Goal: Task Accomplishment & Management: Manage account settings

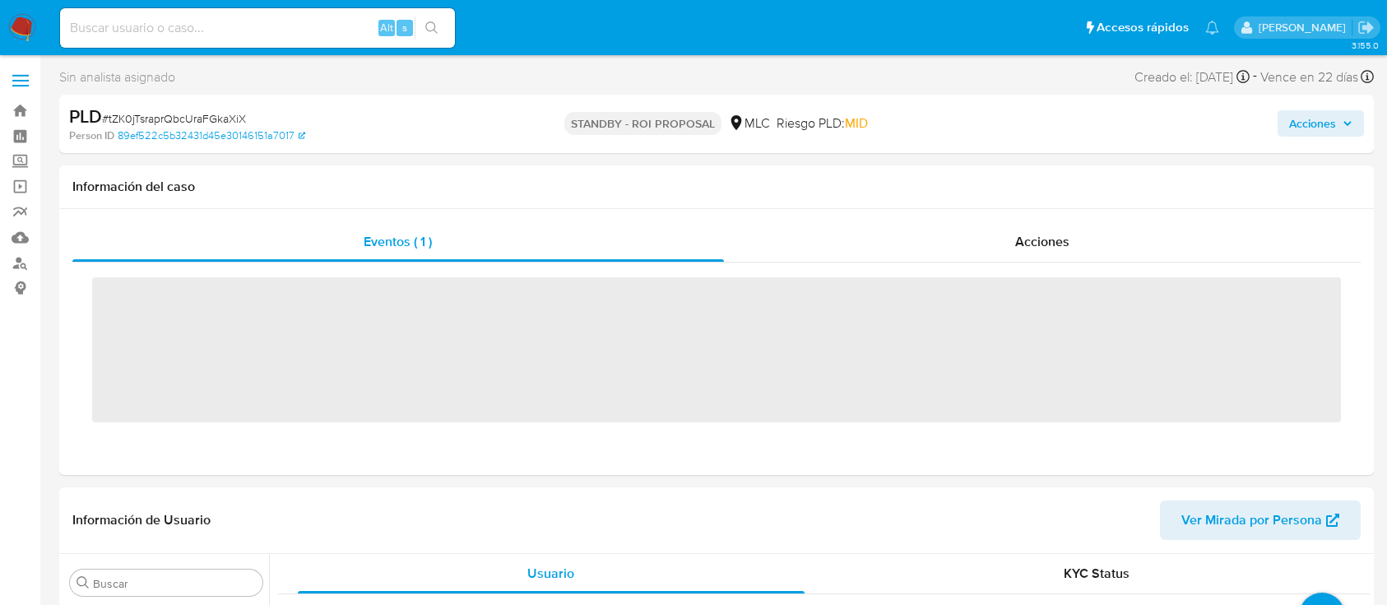
select select "10"
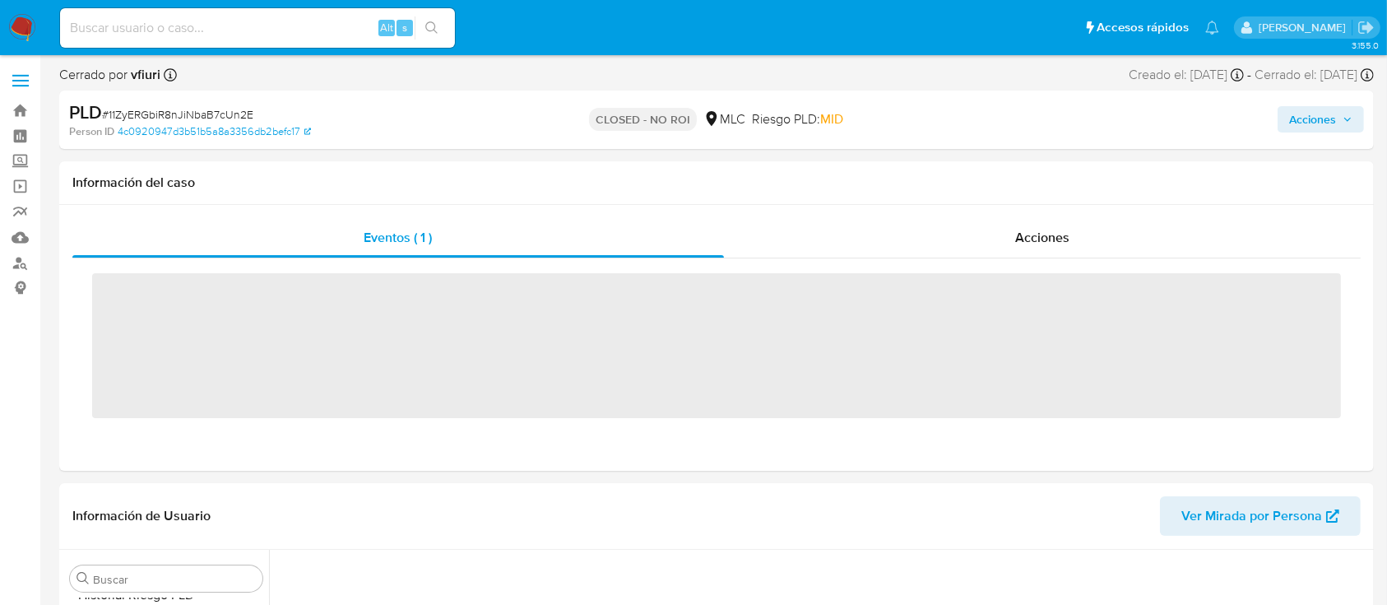
scroll to position [695, 0]
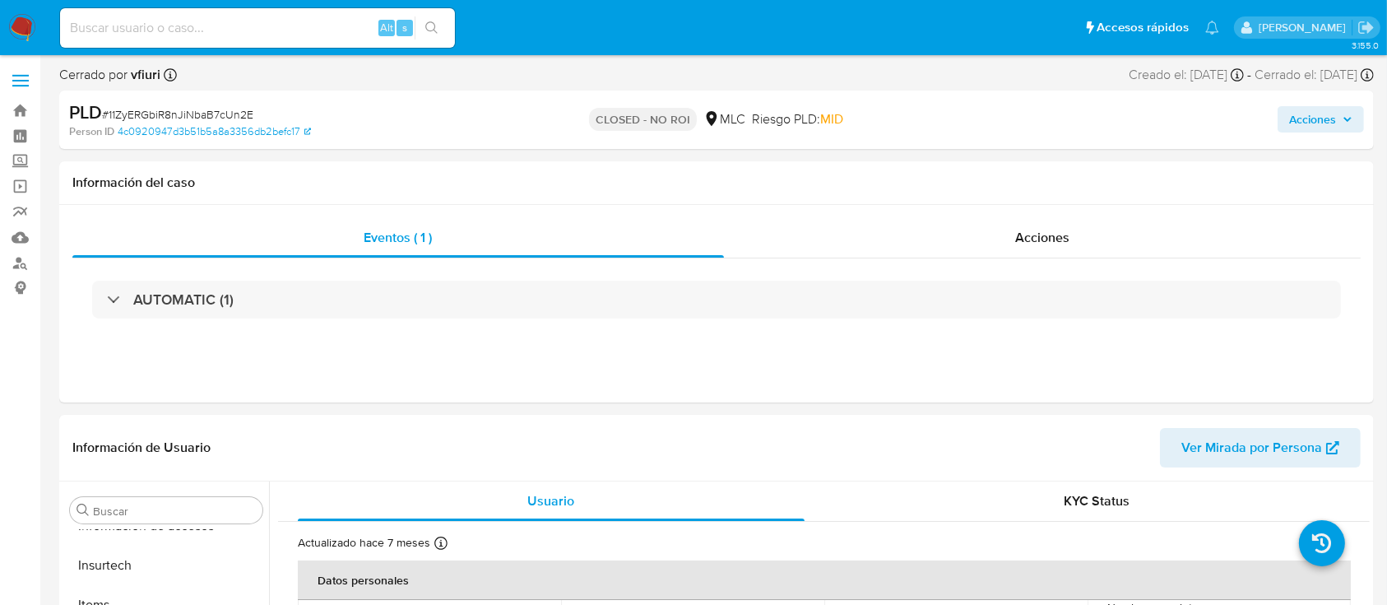
select select "10"
click at [242, 32] on input at bounding box center [257, 27] width 395 height 21
paste input "F4UlLUUOeMAzaRvdeHLmbWGO"
type input "F4UlLUUOeMAzaRvdeHLmbWGO"
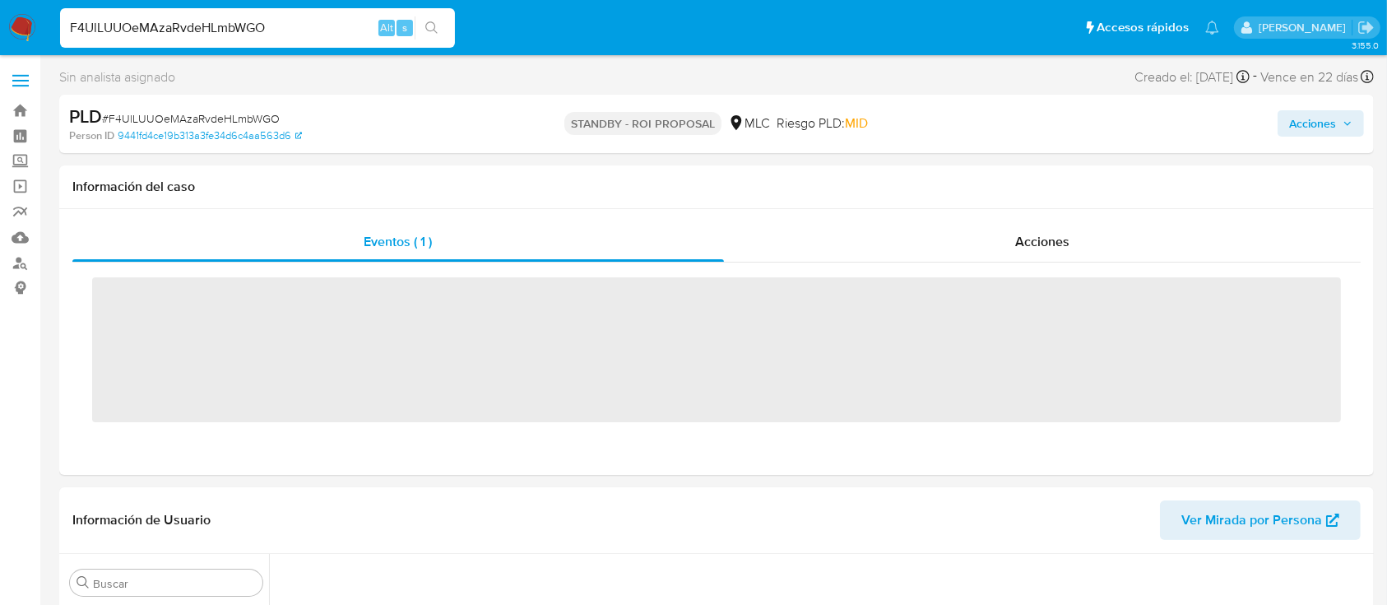
scroll to position [695, 0]
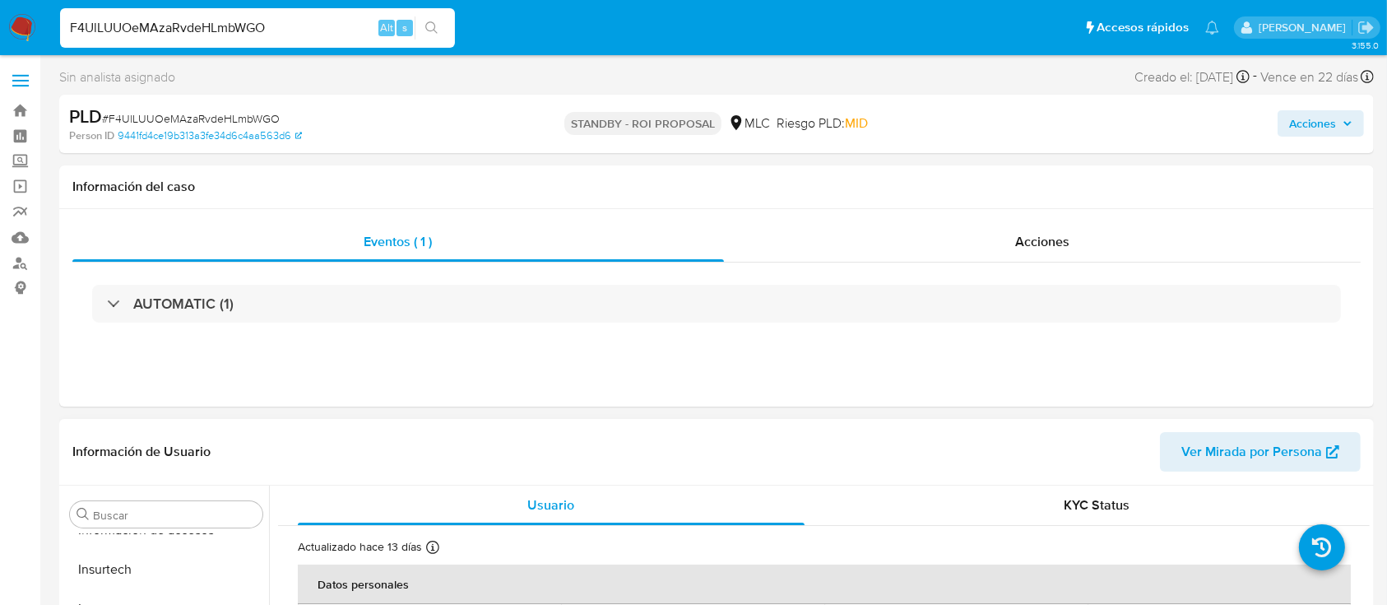
select select "10"
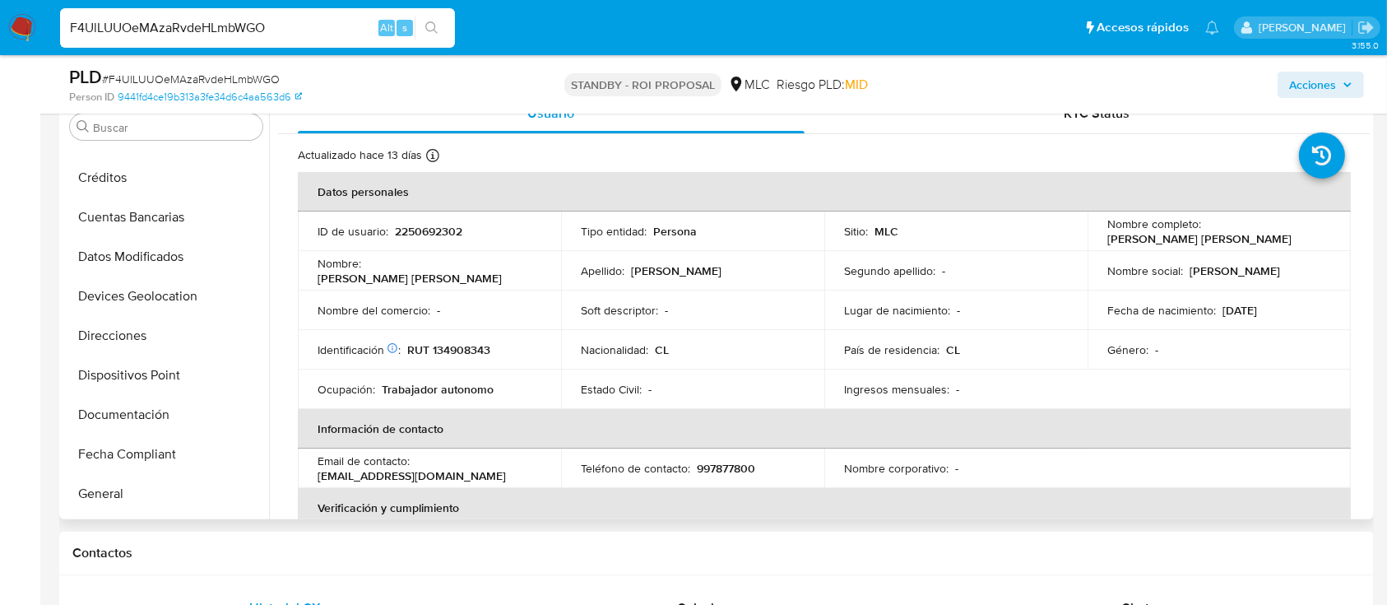
scroll to position [0, 0]
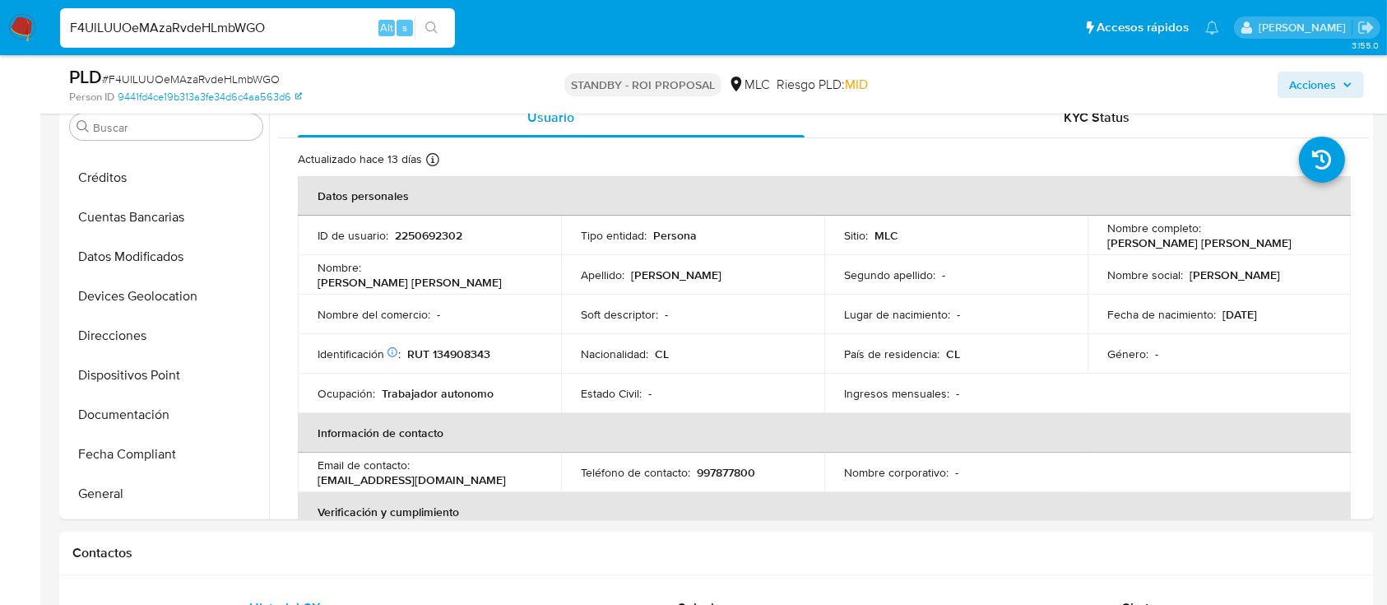
drag, startPoint x: 267, startPoint y: 30, endPoint x: 27, endPoint y: 19, distance: 240.5
click at [27, 19] on nav "Pausado Ver notificaciones F4UlLUUOeMAzaRvdeHLmbWGO Alt s Accesos rápidos Presi…" at bounding box center [693, 27] width 1387 height 55
paste input "tZK0jTsraprQbcUraFGkaXiX"
type input "tZK0jTsraprQbcUraFGkaXiX"
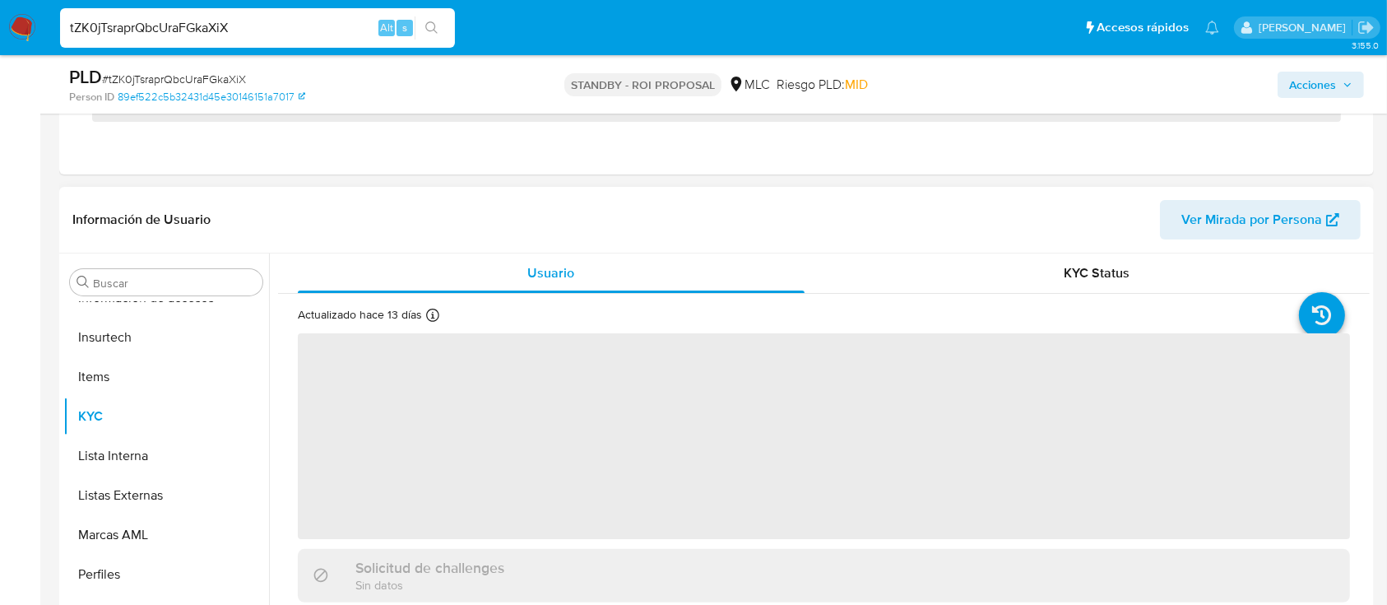
scroll to position [548, 0]
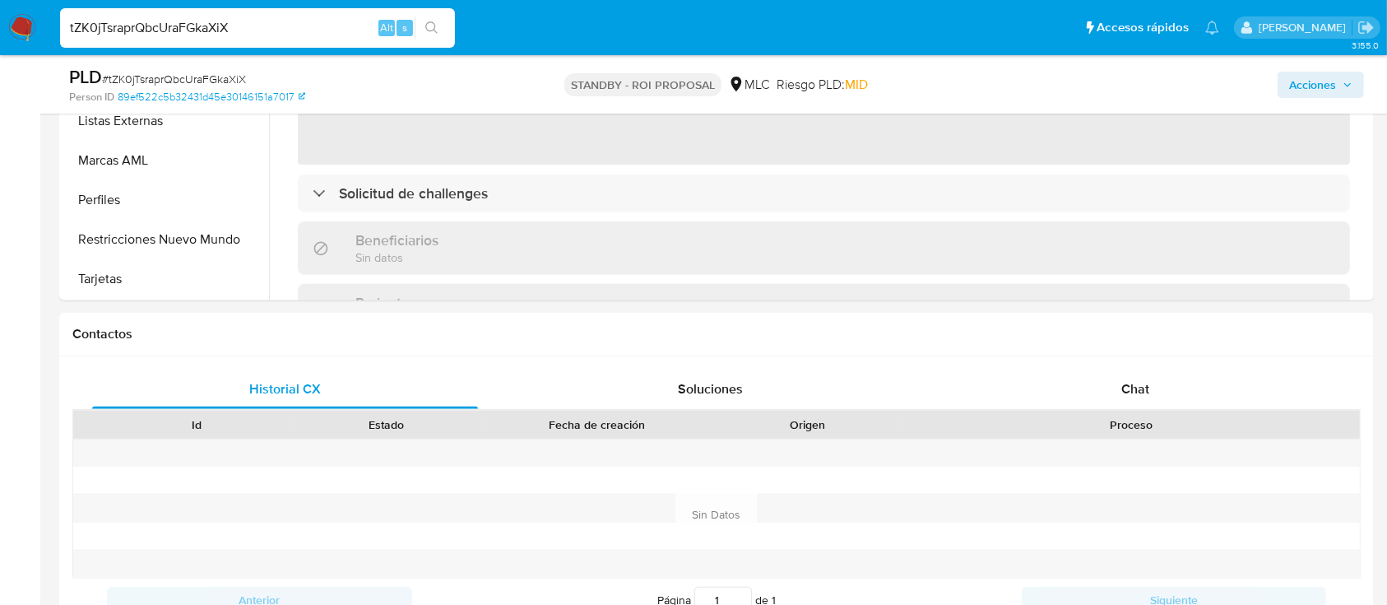
select select "10"
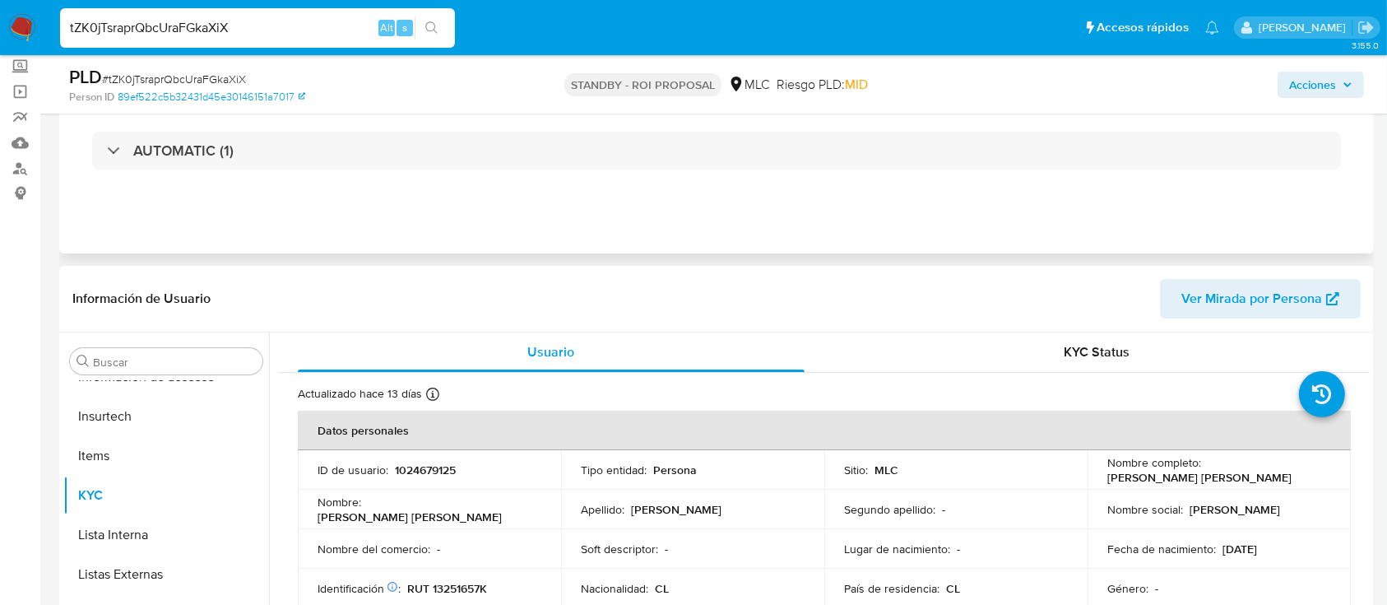
scroll to position [219, 0]
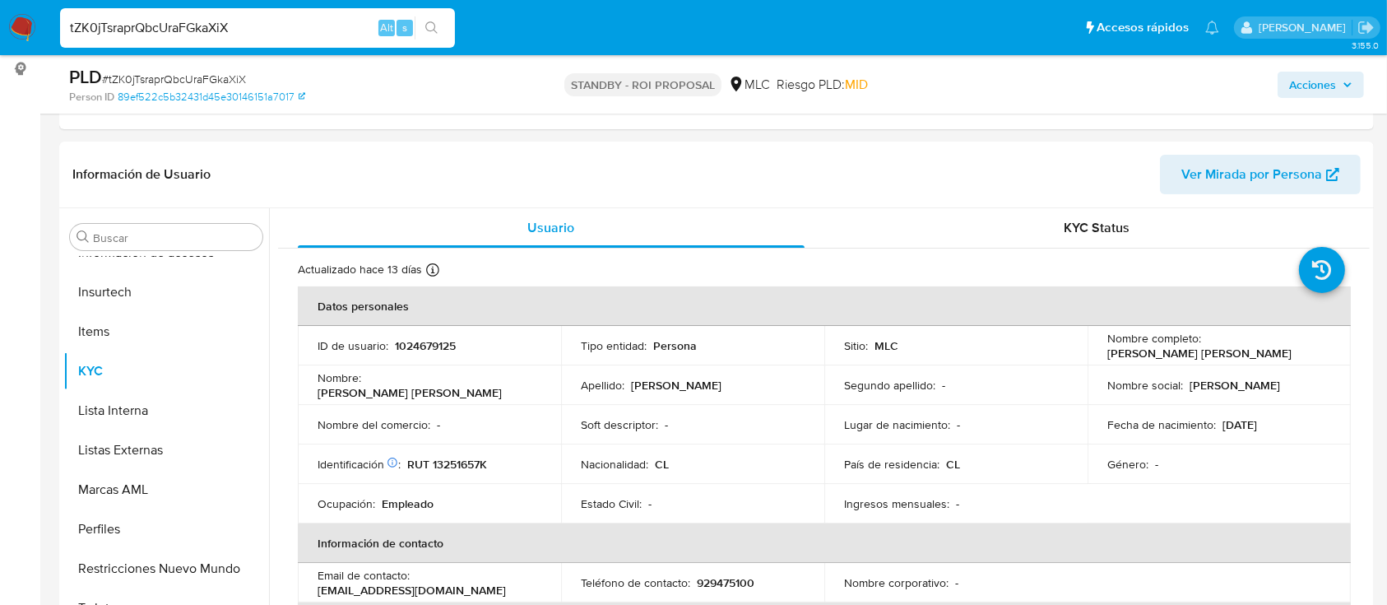
click at [215, 77] on span "# tZK0jTsraprQbcUraFGkaXiX" at bounding box center [174, 79] width 144 height 16
copy span "tZK0jTsraprQbcUraFGkaXiX"
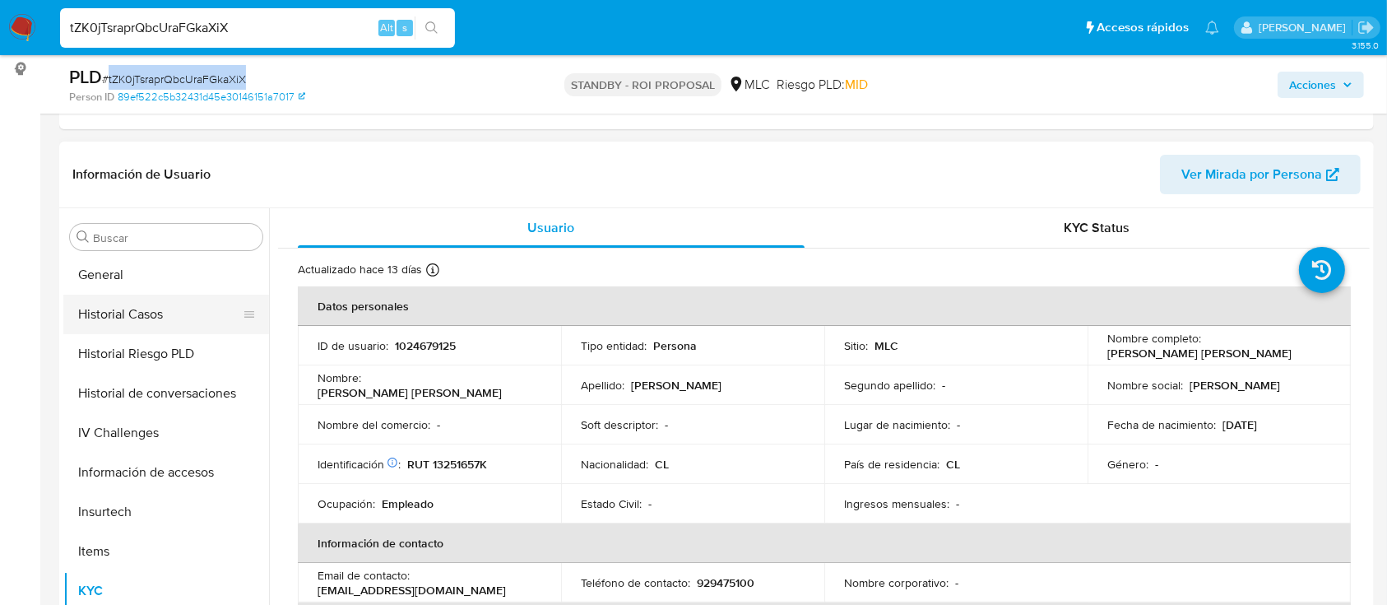
click at [138, 299] on button "Historial Casos" at bounding box center [159, 313] width 192 height 39
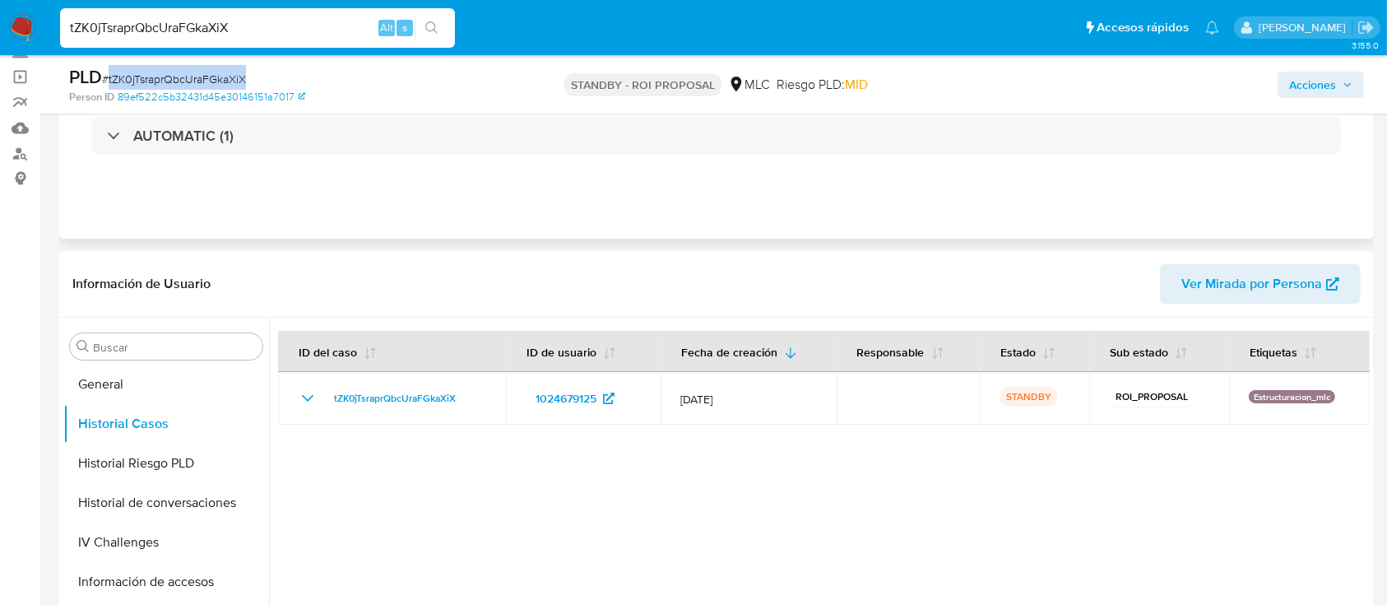
scroll to position [0, 0]
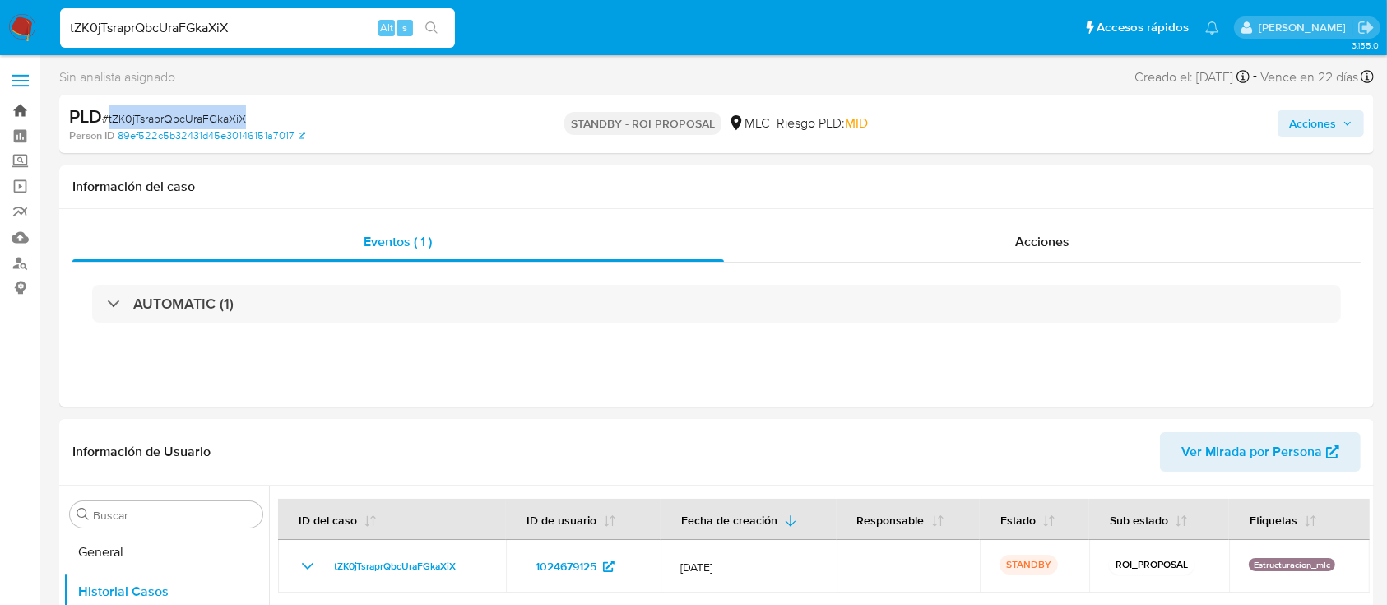
click at [18, 111] on link "Bandeja" at bounding box center [98, 111] width 196 height 26
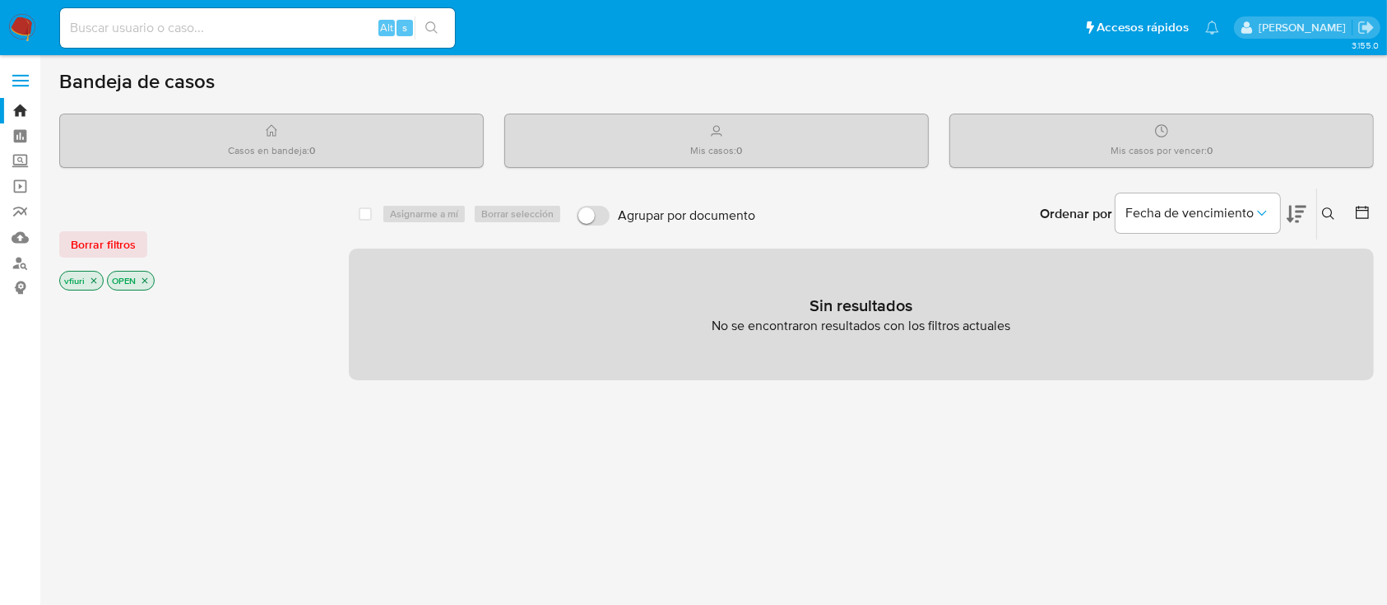
click at [86, 276] on p "vfiuri" at bounding box center [81, 280] width 43 height 18
click at [95, 276] on icon "close-filter" at bounding box center [94, 281] width 10 height 10
click at [98, 282] on icon "close-filter" at bounding box center [97, 281] width 10 height 10
click at [16, 112] on link "Bandeja" at bounding box center [98, 111] width 196 height 26
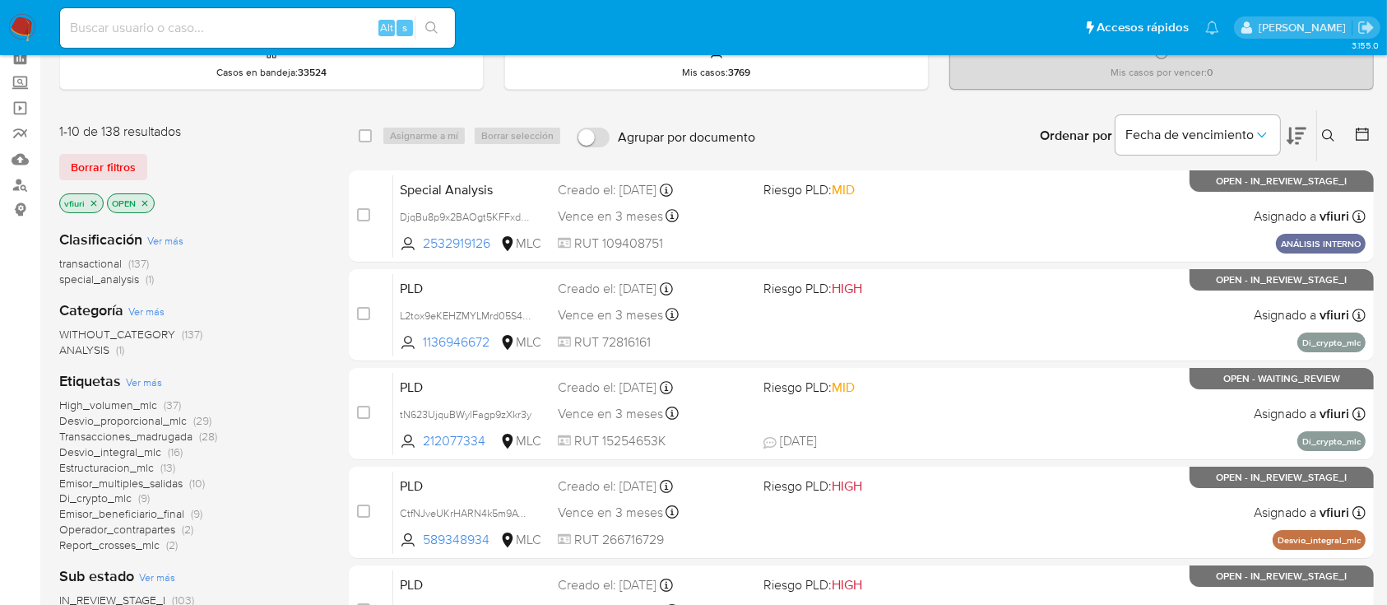
scroll to position [109, 0]
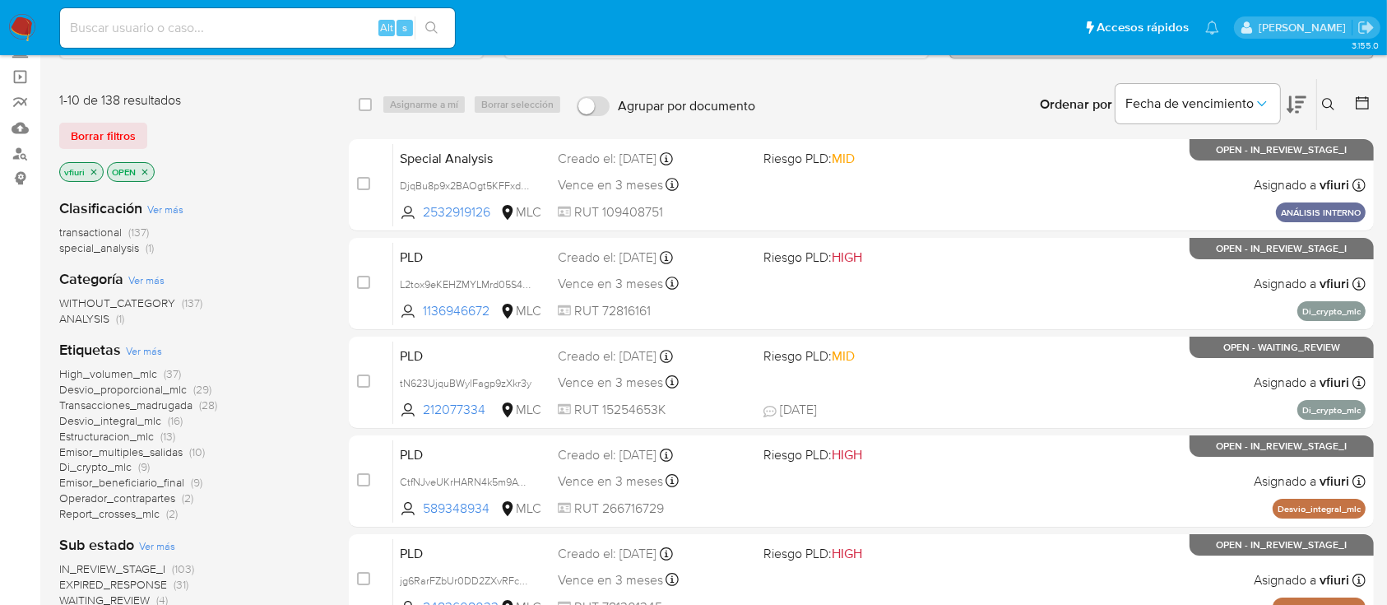
click at [86, 167] on p "vfiuri" at bounding box center [81, 172] width 43 height 18
click at [86, 168] on p "vfiuri" at bounding box center [81, 172] width 43 height 18
click at [93, 174] on icon "close-filter" at bounding box center [94, 172] width 10 height 10
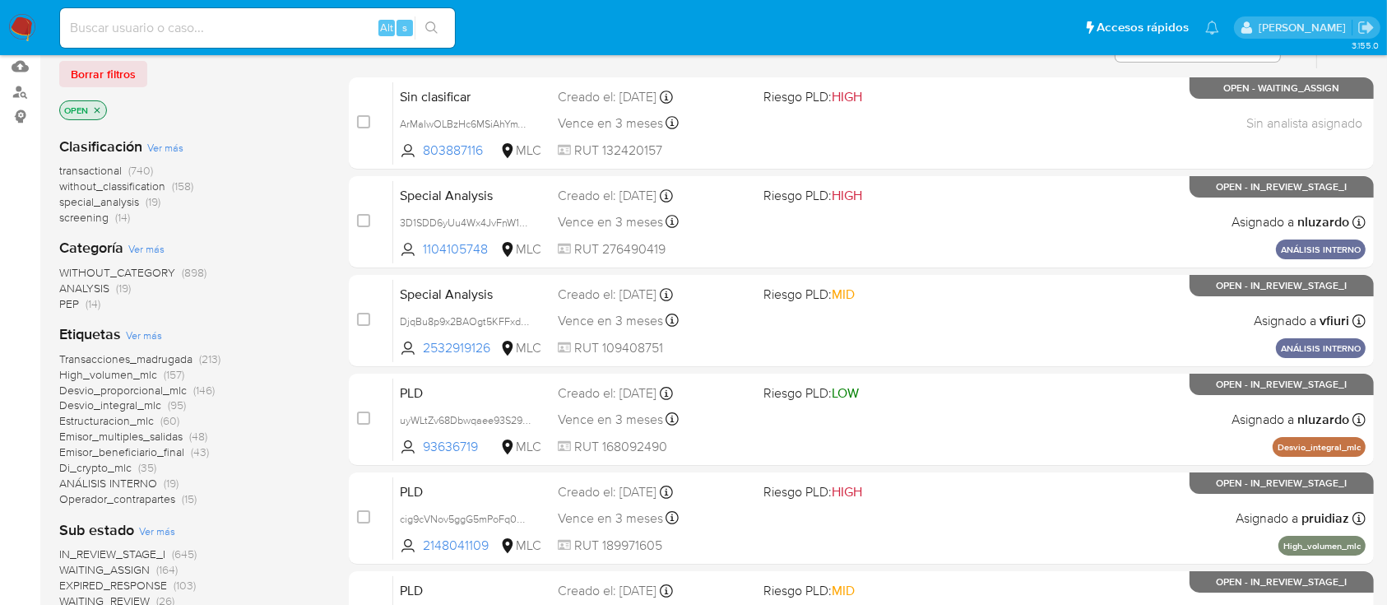
scroll to position [219, 0]
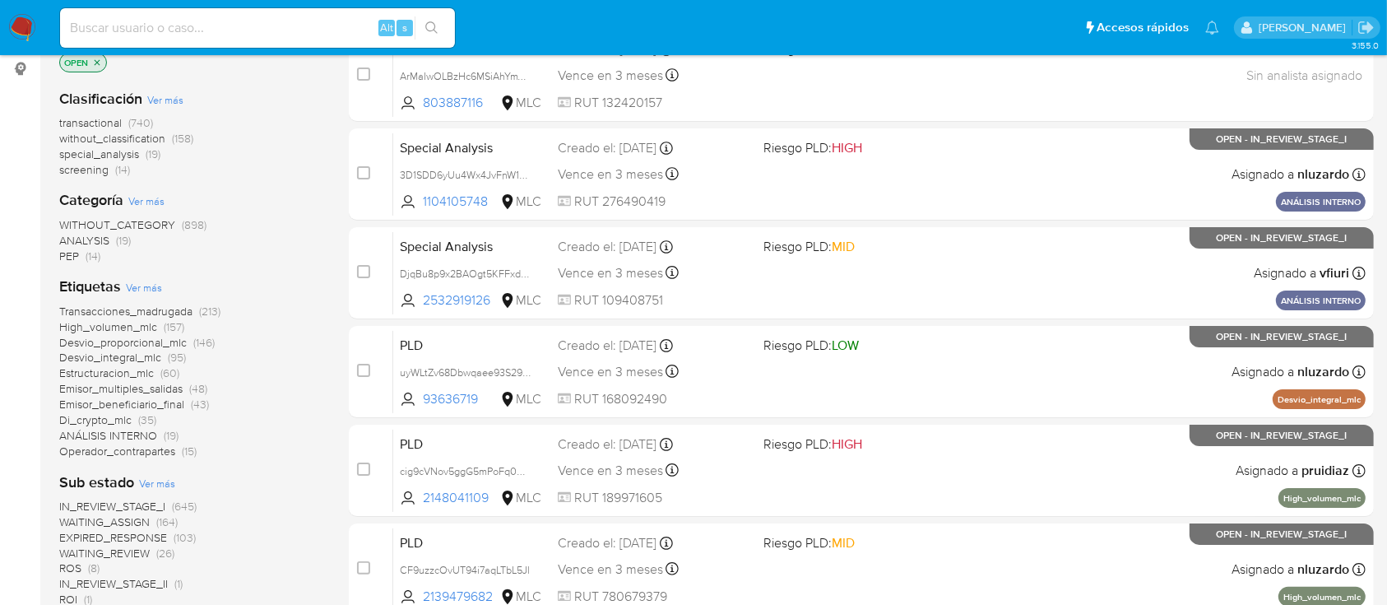
click at [145, 372] on span "Estructuracion_mlc" at bounding box center [106, 372] width 95 height 16
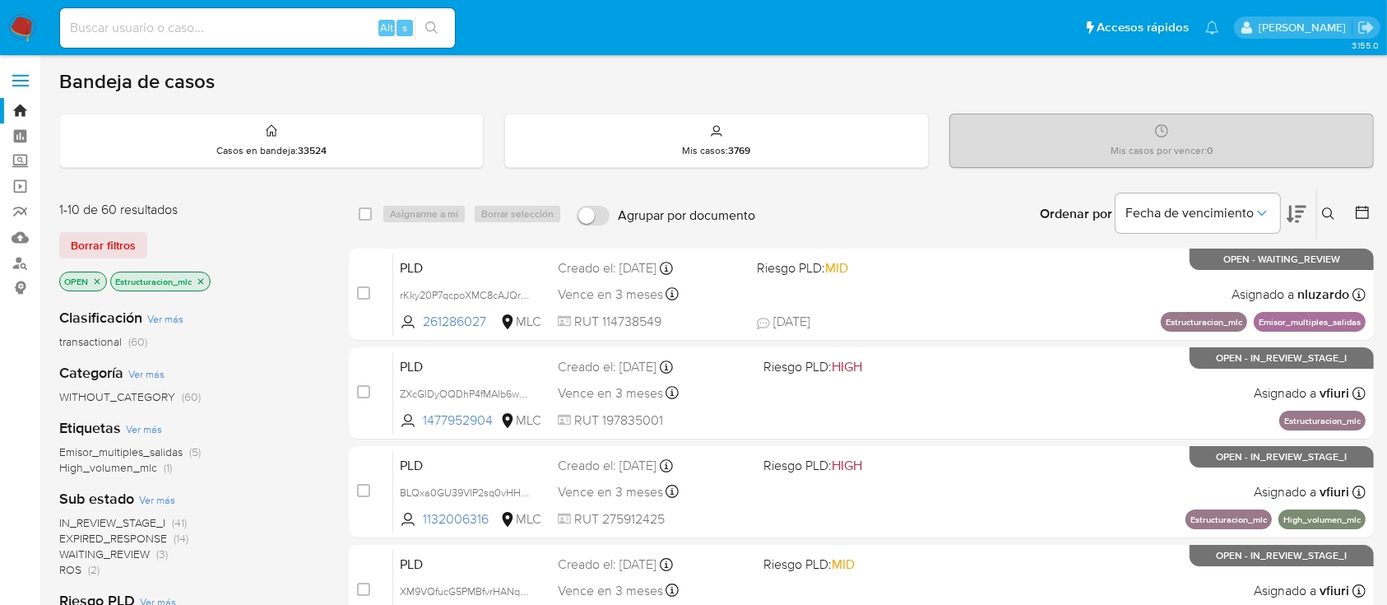
drag, startPoint x: 204, startPoint y: 276, endPoint x: 188, endPoint y: 278, distance: 15.7
click at [203, 276] on icon "close-filter" at bounding box center [201, 281] width 10 height 10
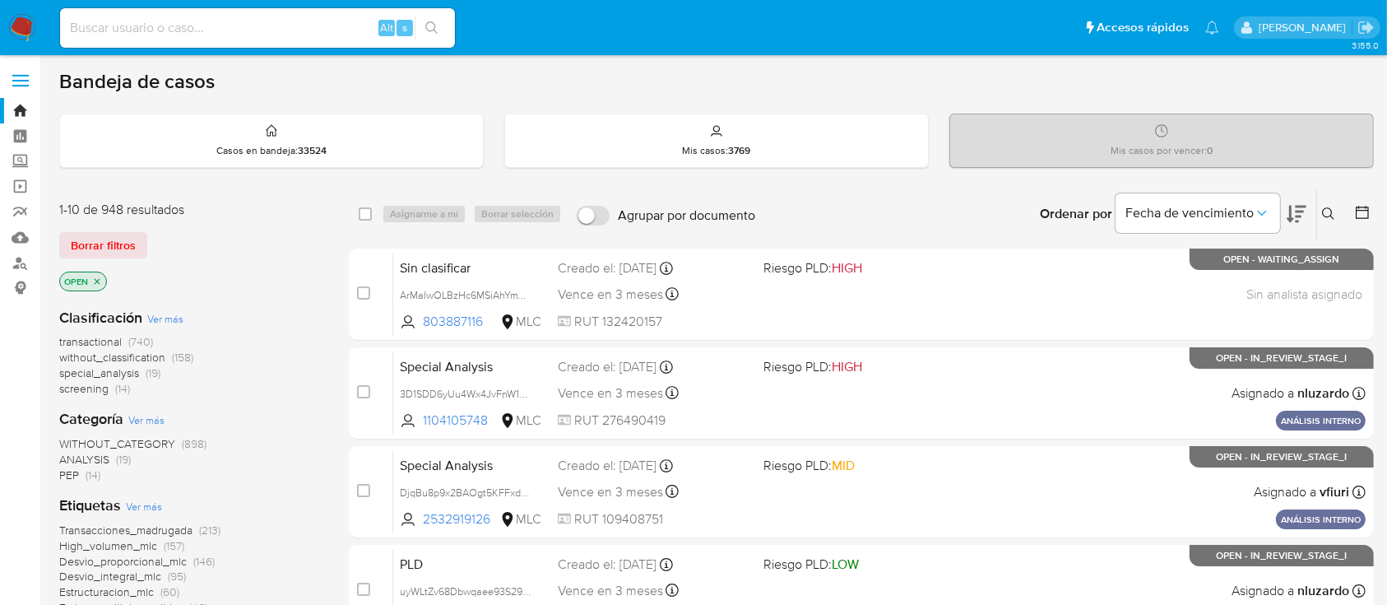
click at [100, 278] on icon "close-filter" at bounding box center [97, 281] width 10 height 10
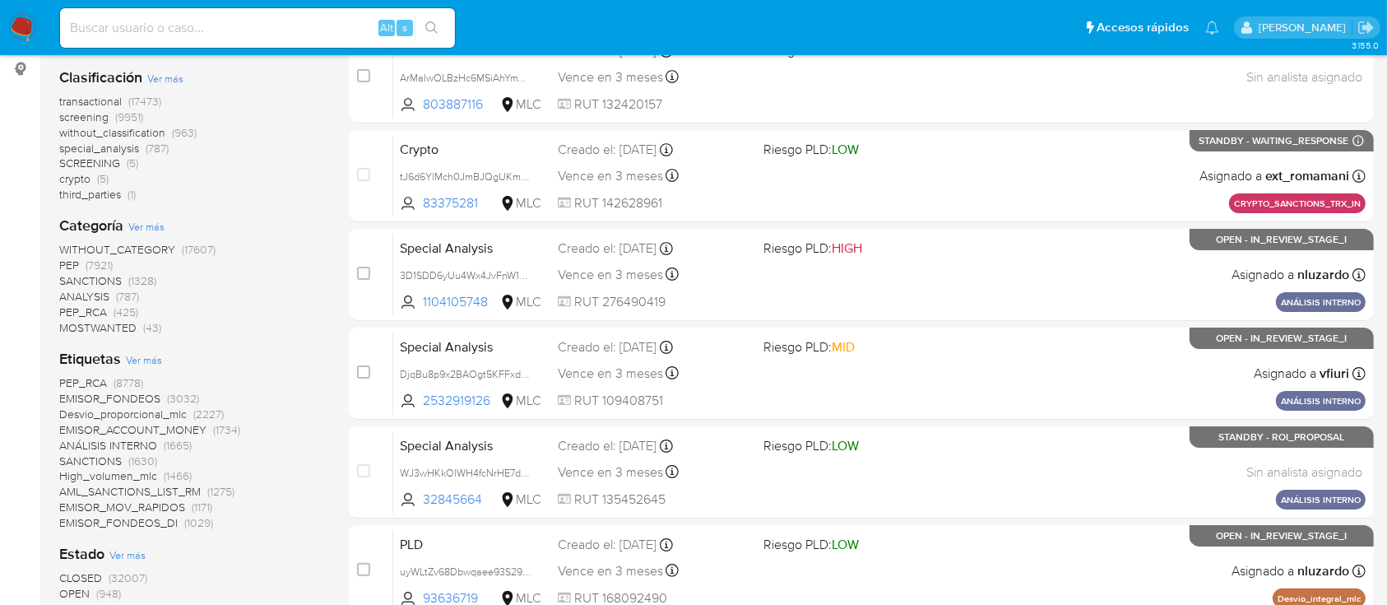
scroll to position [438, 0]
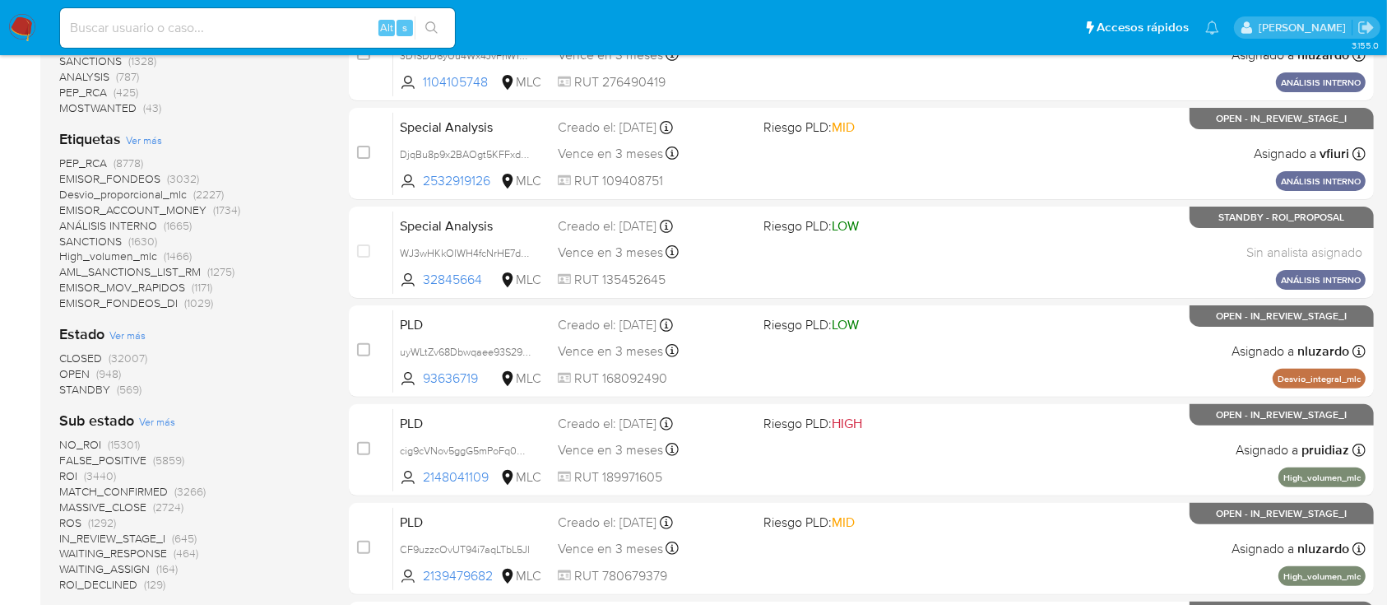
click at [88, 389] on span "STANDBY" at bounding box center [84, 389] width 51 height 16
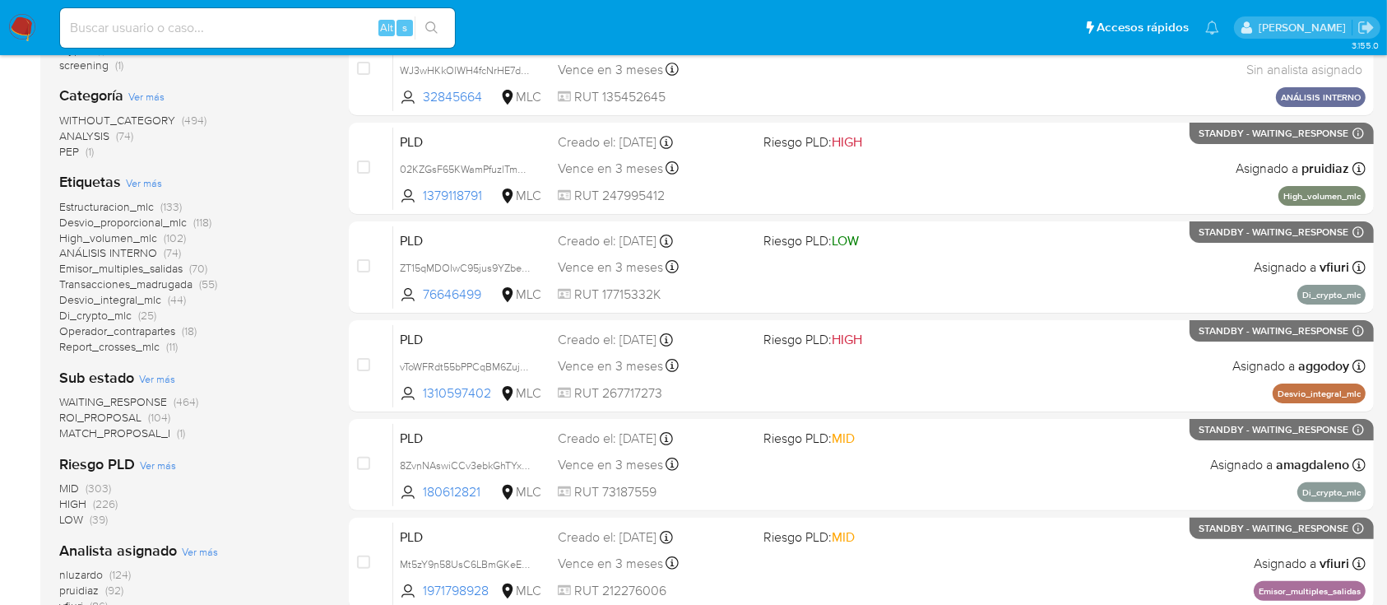
scroll to position [219, 0]
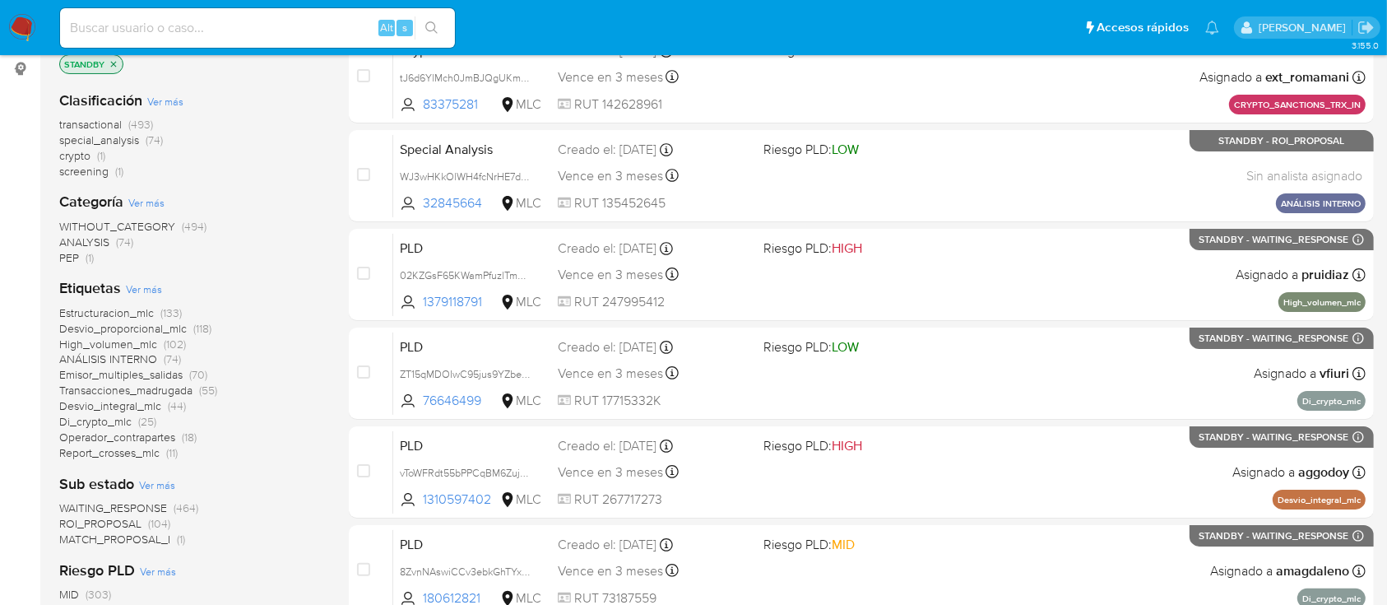
click at [82, 517] on span "ROI_PROPOSAL" at bounding box center [100, 523] width 82 height 16
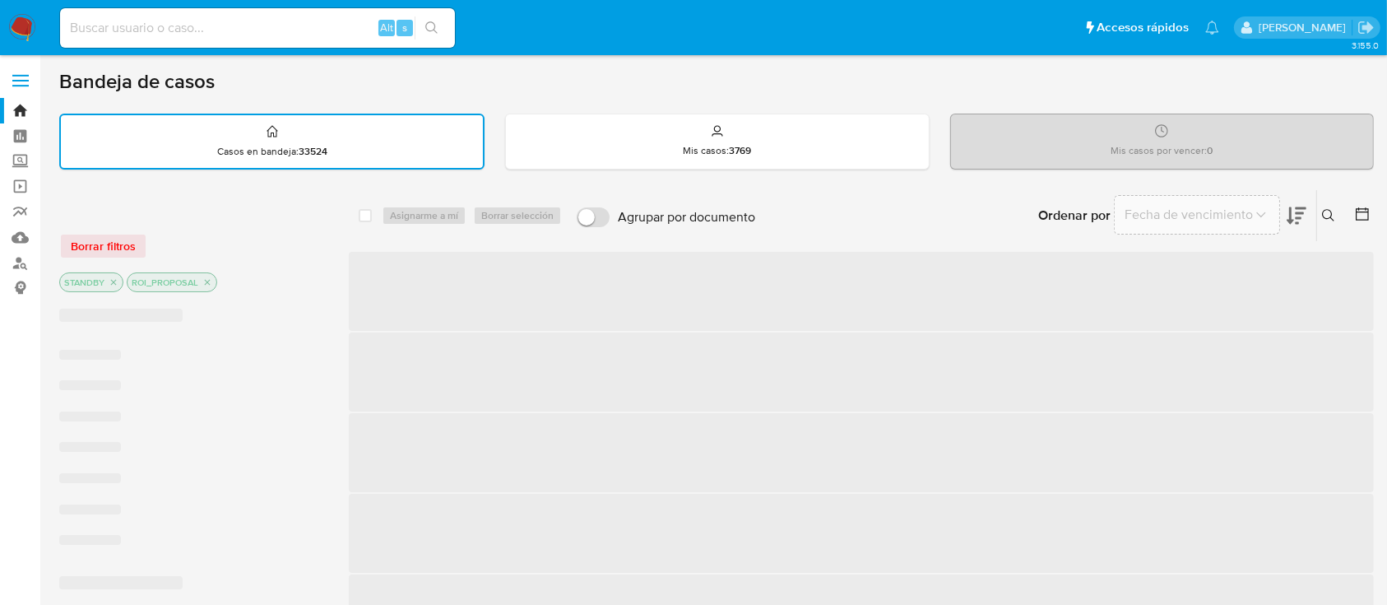
click at [1359, 216] on icon at bounding box center [1362, 214] width 16 height 16
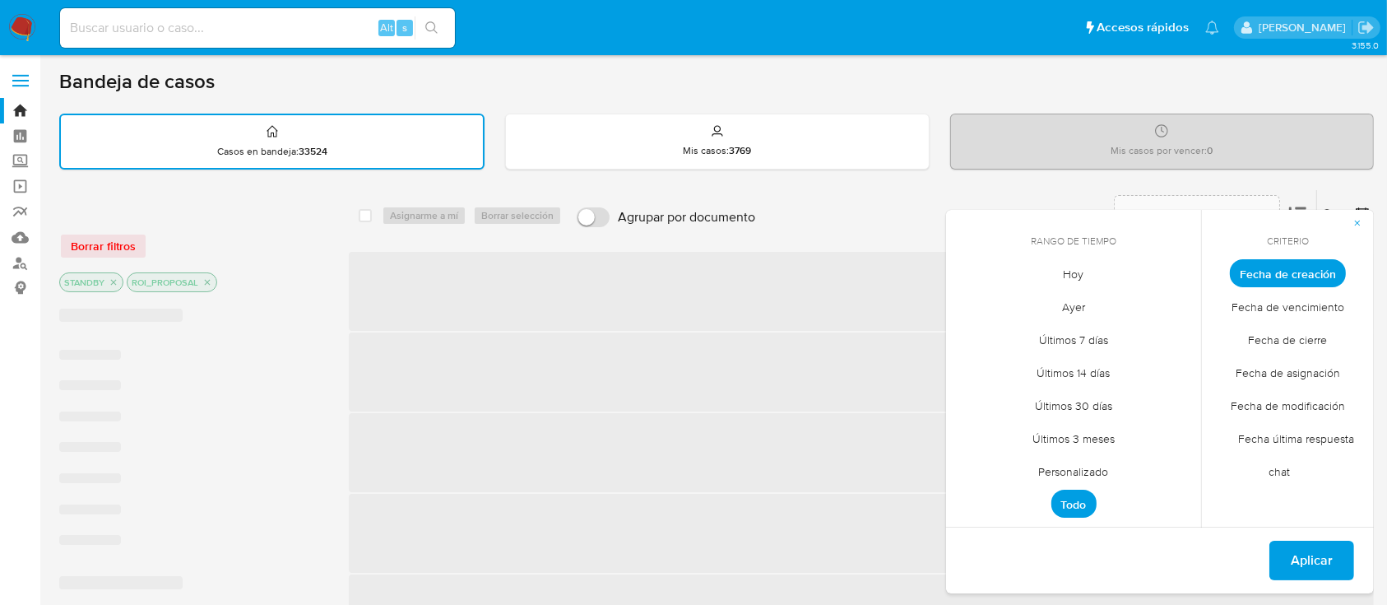
click at [1084, 471] on span "Personalizado" at bounding box center [1074, 472] width 104 height 34
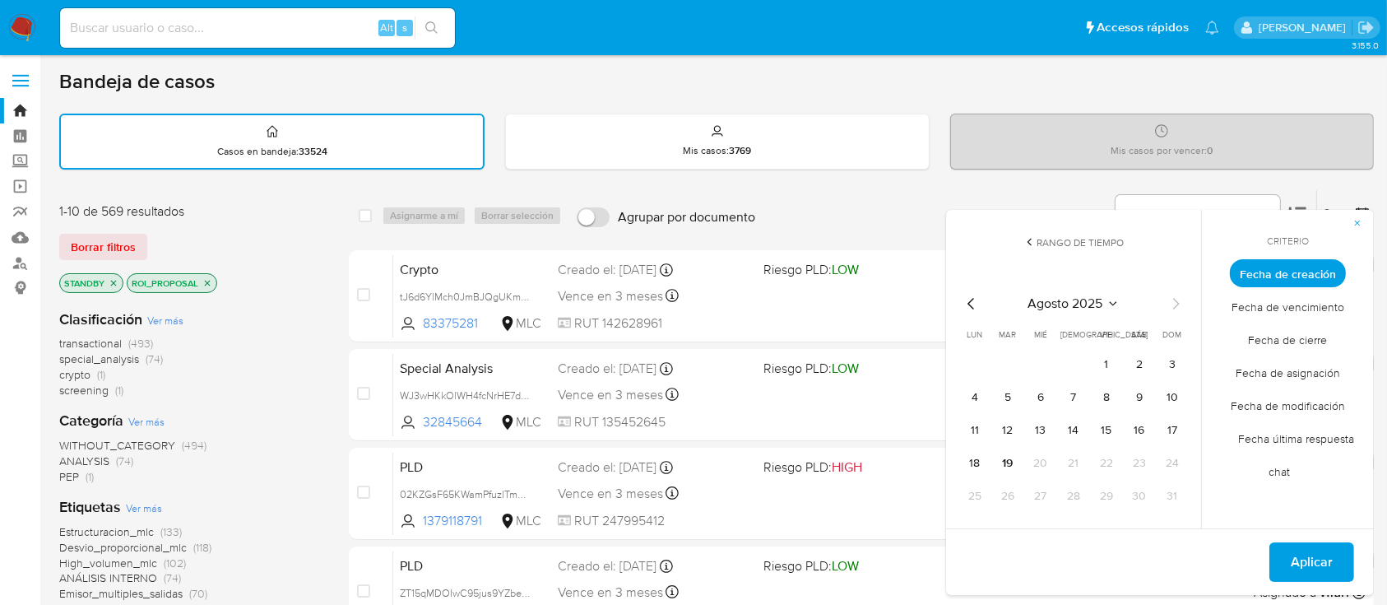
click at [971, 307] on icon "Mes anterior" at bounding box center [972, 304] width 20 height 20
click at [1169, 306] on icon "Mes siguiente" at bounding box center [1176, 304] width 20 height 20
click at [1091, 424] on tr "9 10 11 12 13 14 15" at bounding box center [1074, 430] width 224 height 26
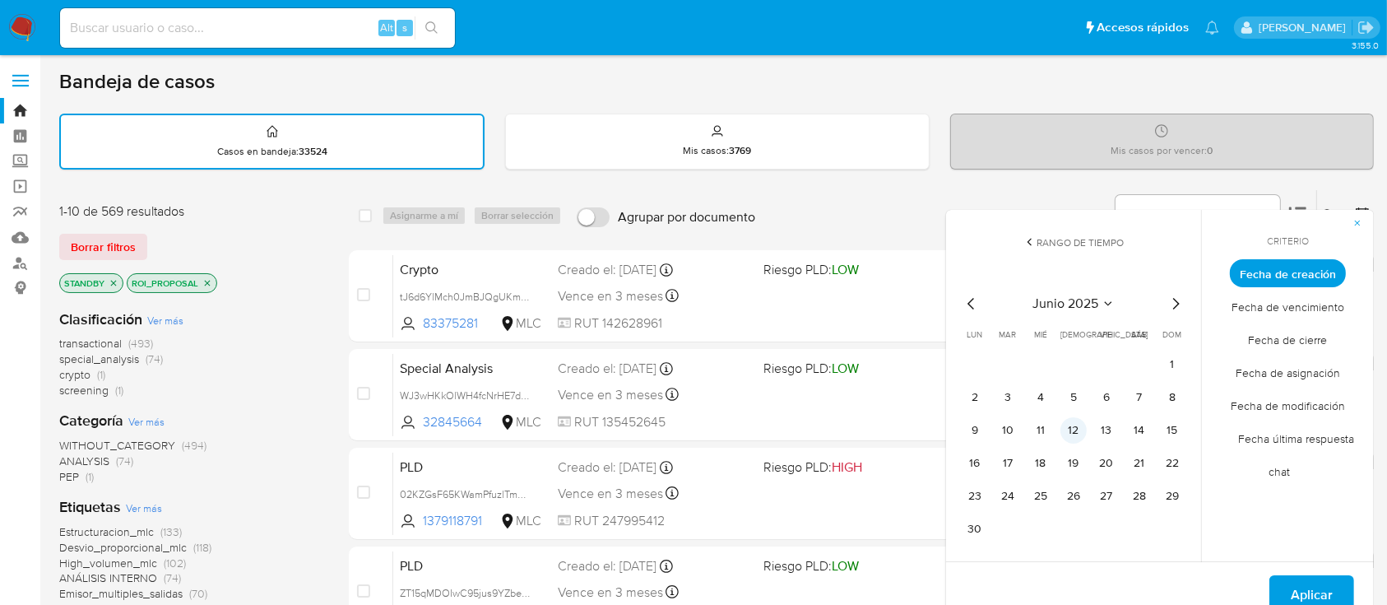
click at [1079, 420] on button "12" at bounding box center [1073, 430] width 26 height 26
click at [1315, 590] on span "Aplicar" at bounding box center [1312, 595] width 42 height 36
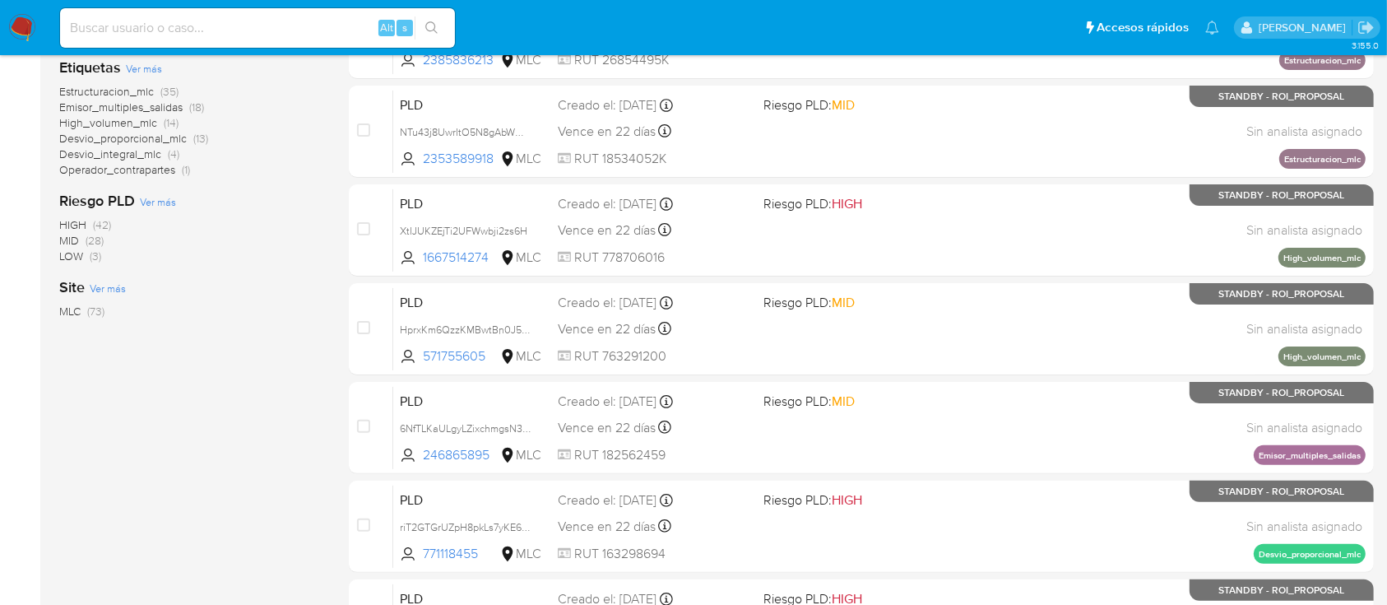
scroll to position [329, 0]
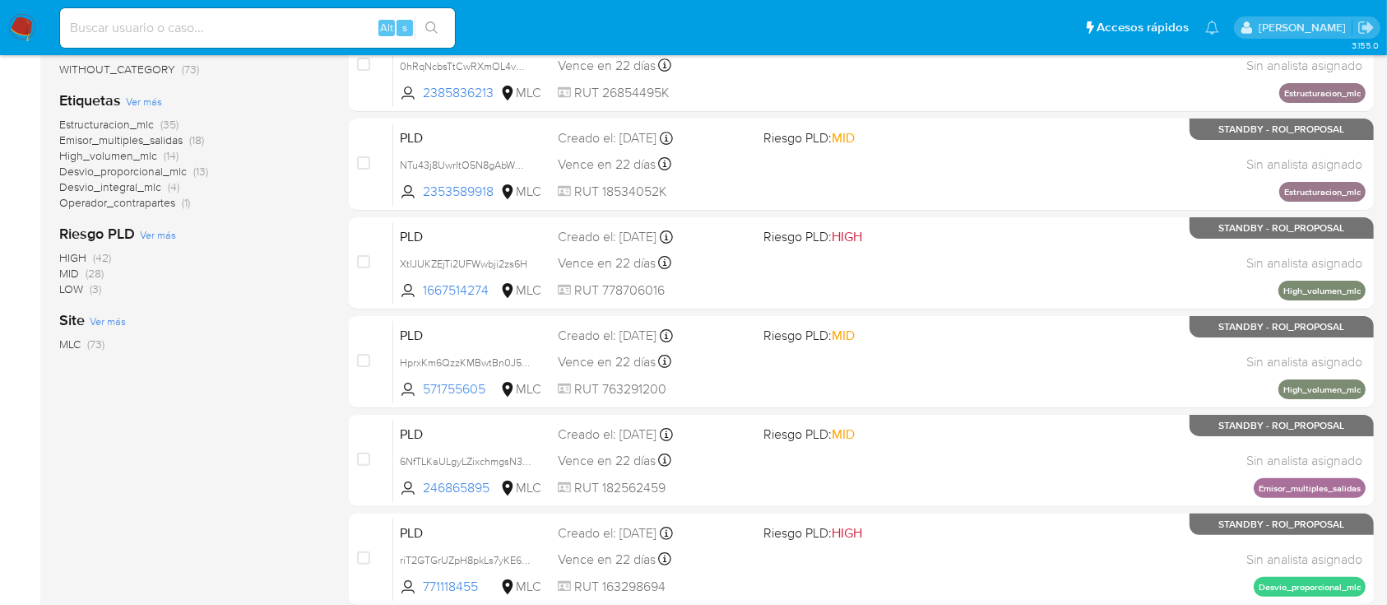
click at [146, 123] on span "Estructuracion_mlc" at bounding box center [106, 124] width 95 height 16
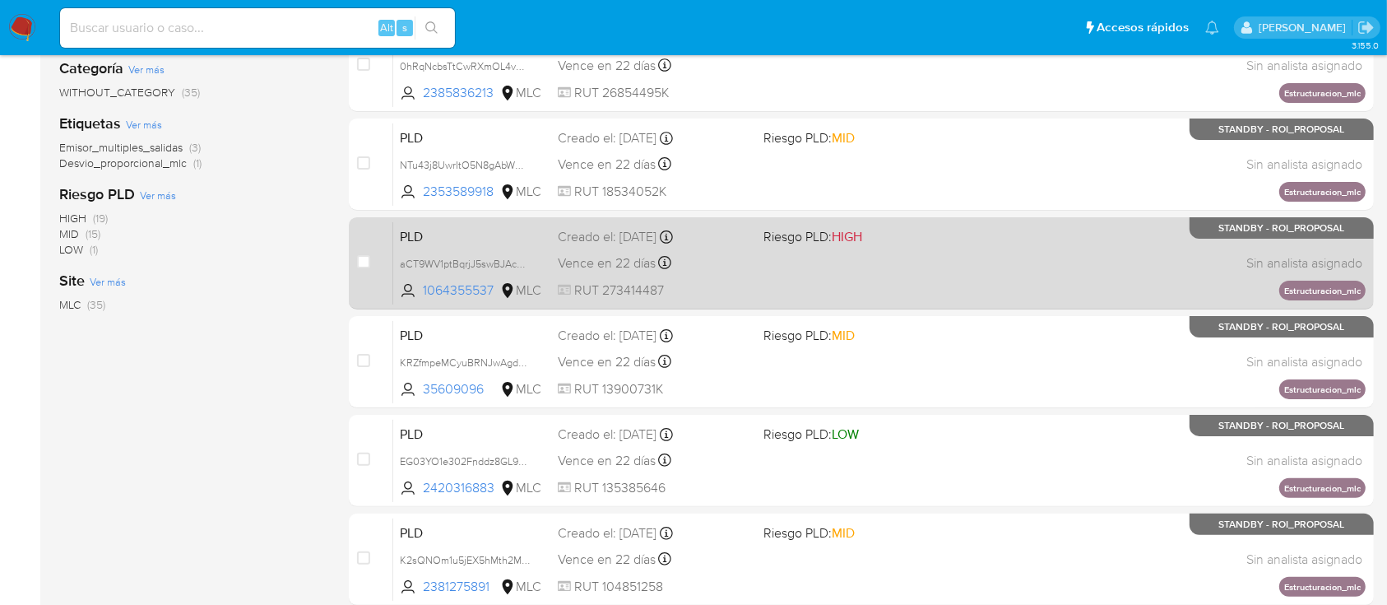
scroll to position [694, 0]
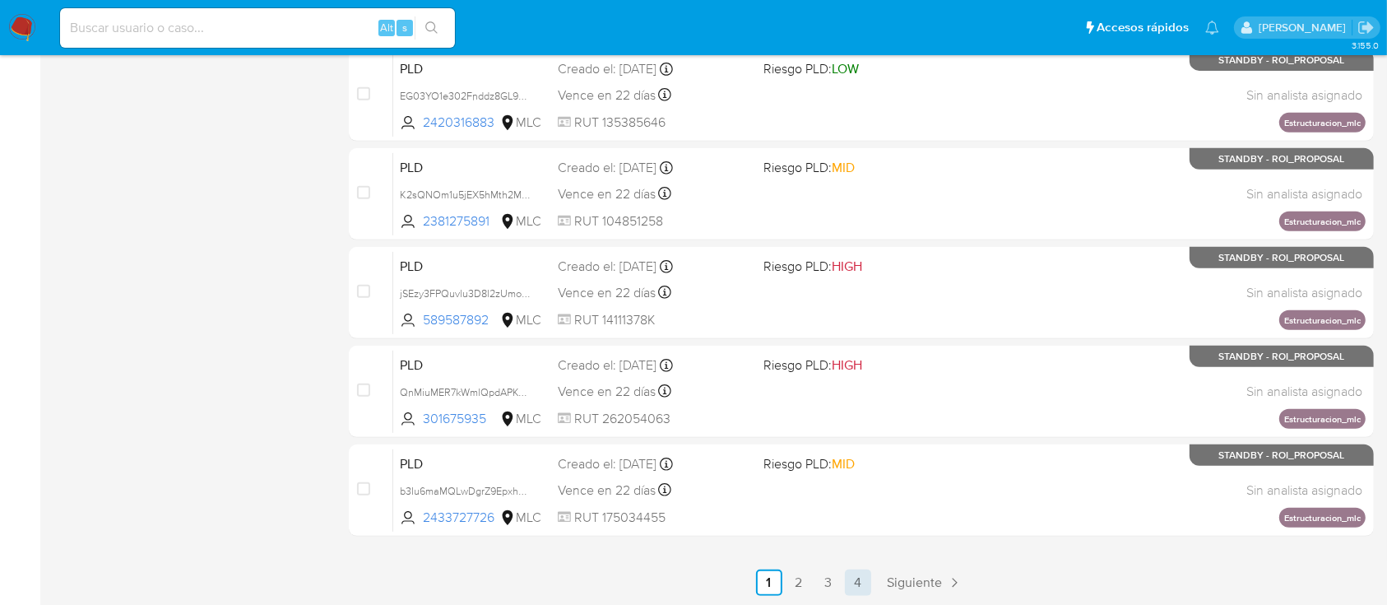
click at [866, 580] on link "4" at bounding box center [858, 582] width 26 height 26
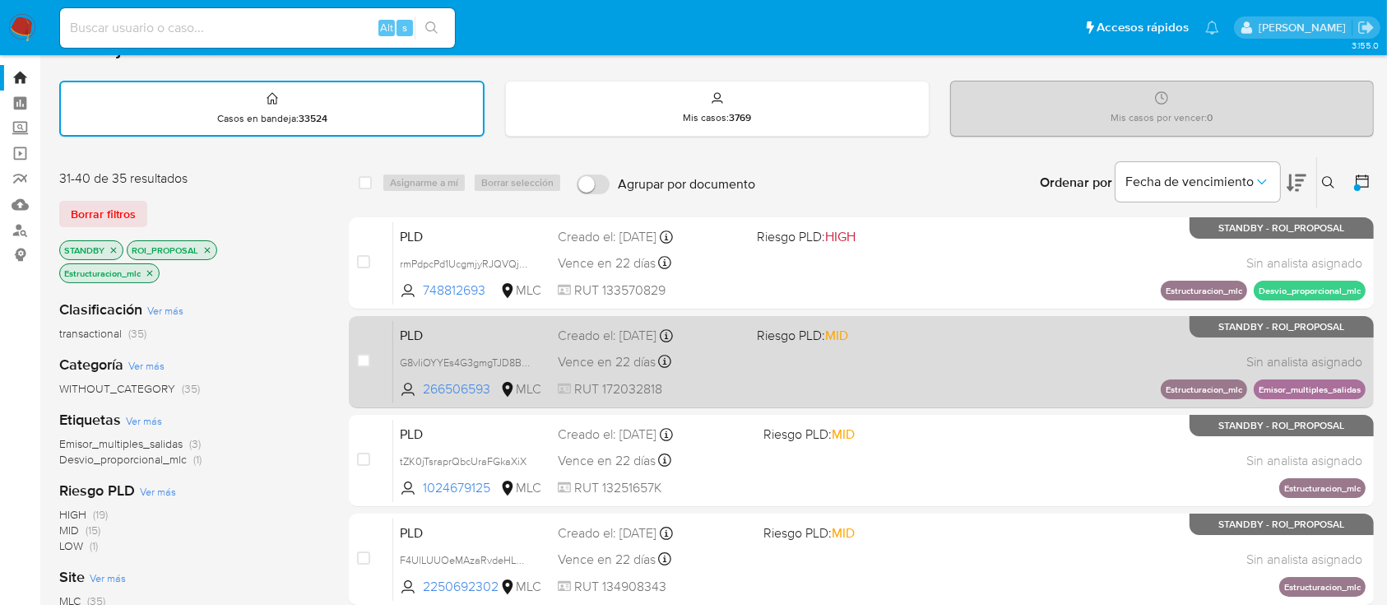
scroll to position [362, 0]
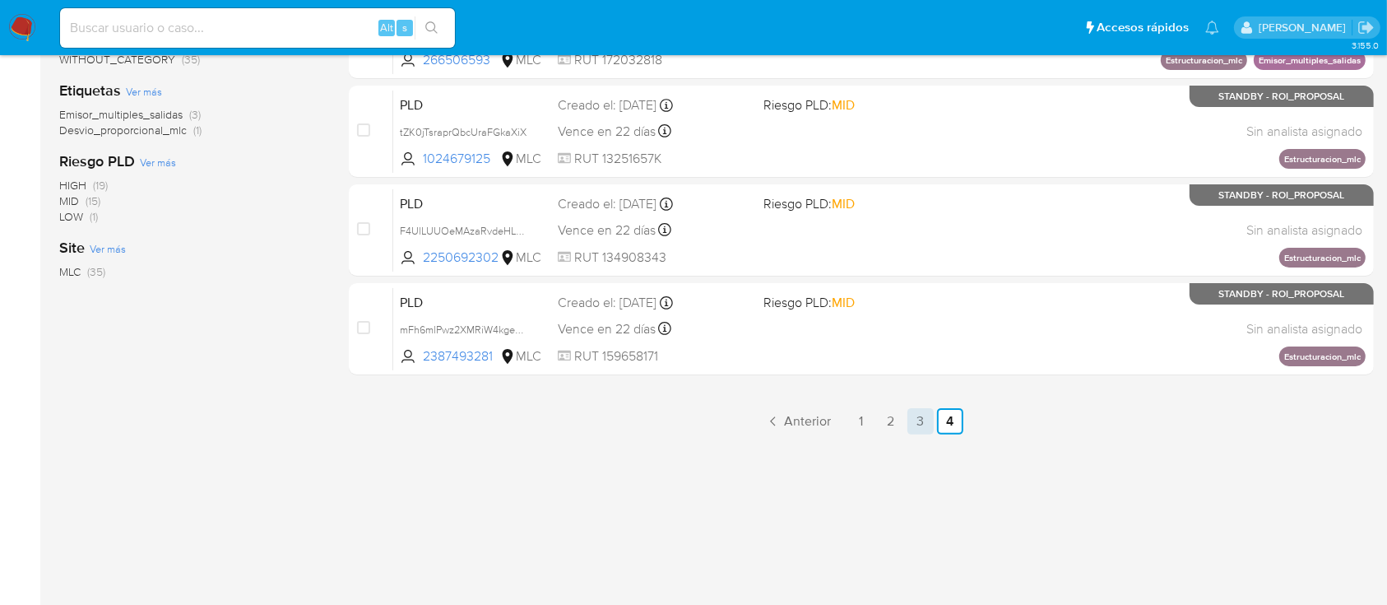
click at [910, 418] on link "3" at bounding box center [920, 421] width 26 height 26
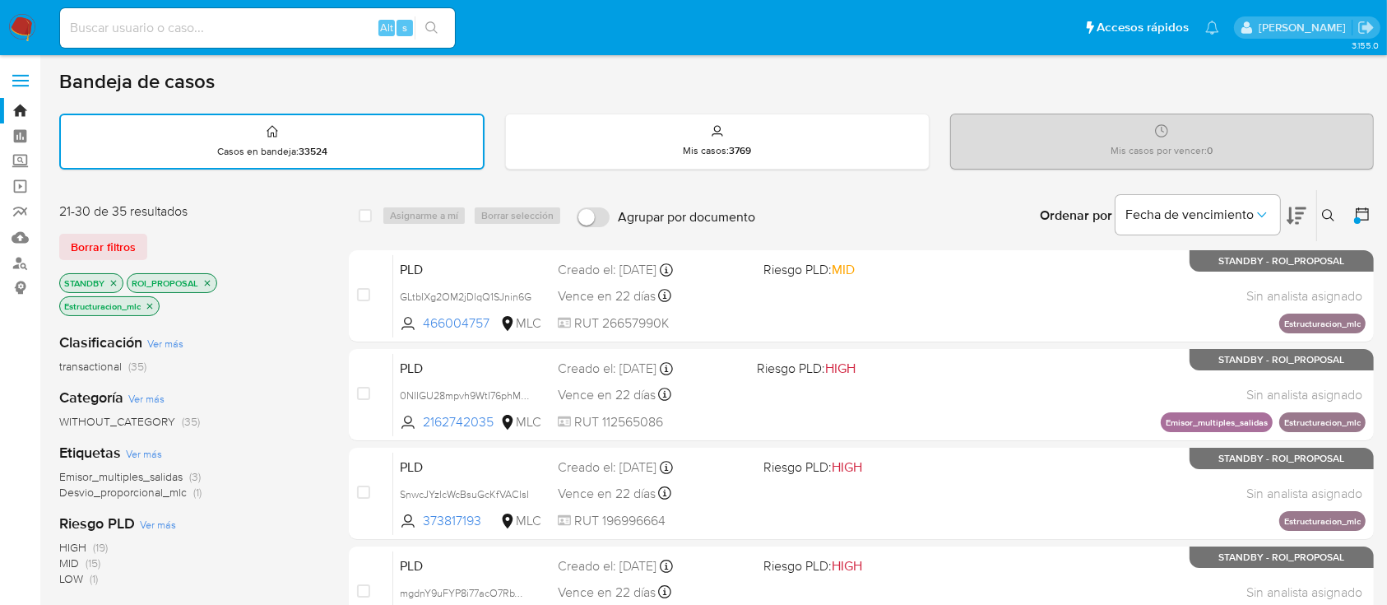
scroll to position [694, 0]
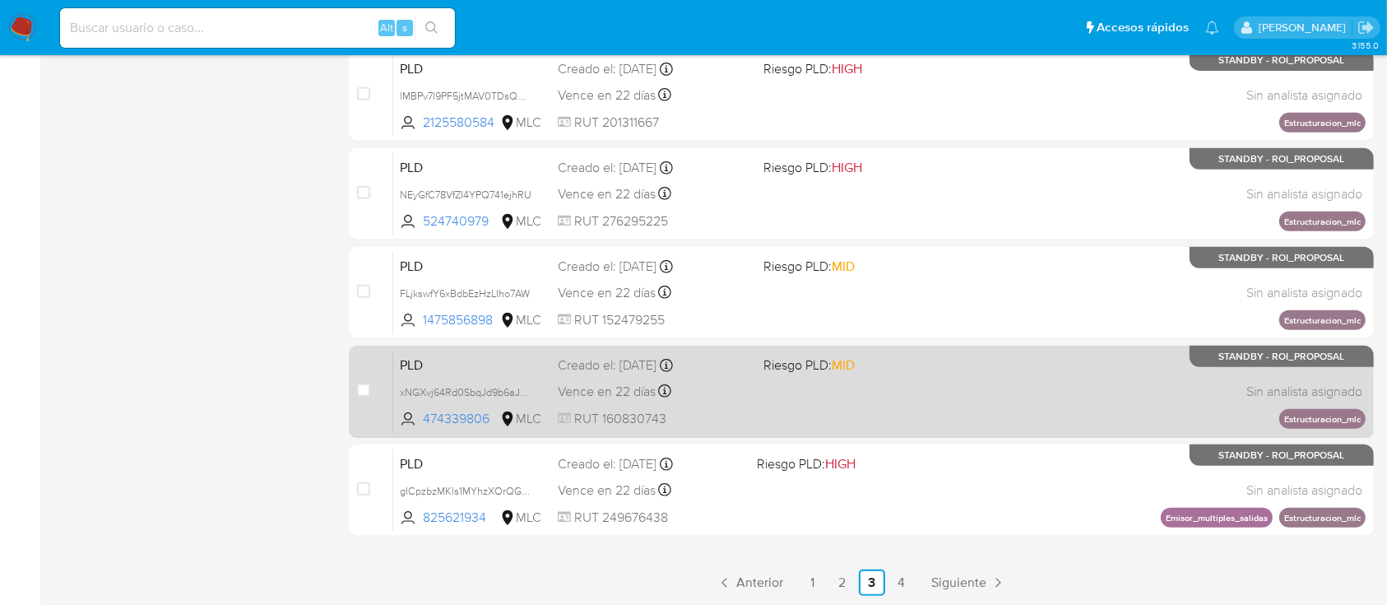
click at [875, 406] on div "PLD xNGXvj64Rd0SbqJd9b6aJ5lK 474339806 MLC Riesgo PLD: MID Creado el: 12/06/202…" at bounding box center [879, 391] width 972 height 83
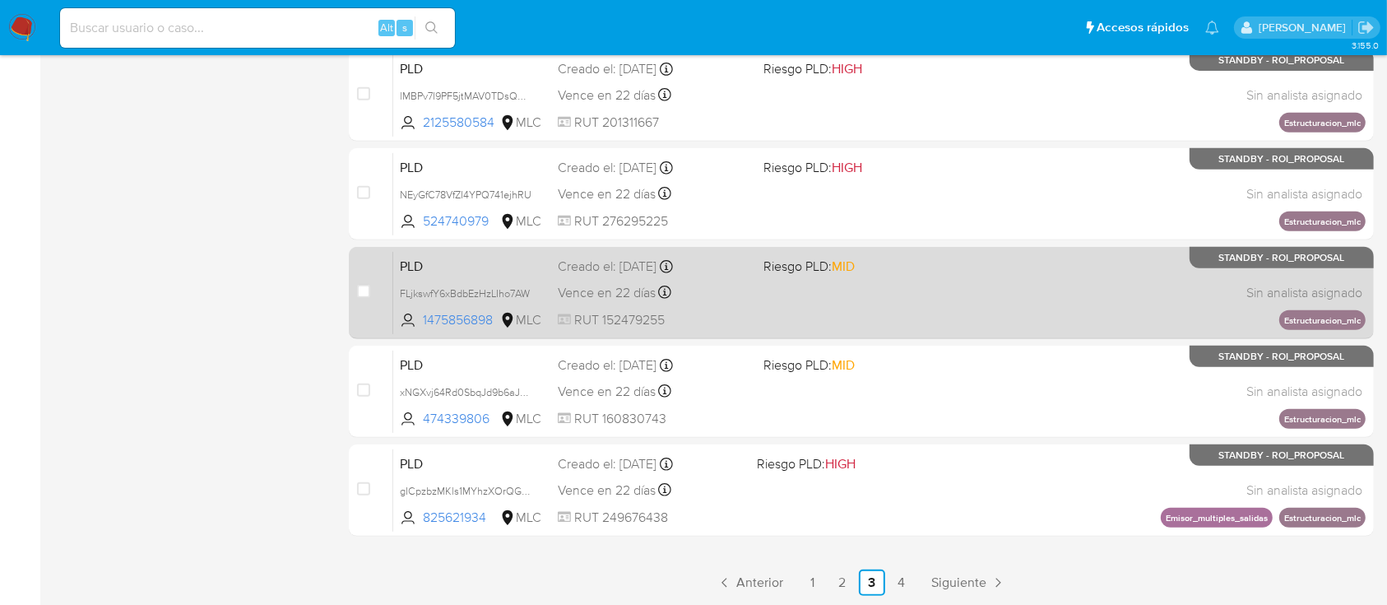
click at [950, 302] on div "PLD FLjkswfY6xBdbEzHzLIho7AW 1475856898 MLC Riesgo PLD: MID Creado el: 12/06/20…" at bounding box center [879, 292] width 972 height 83
click at [748, 298] on div "Vence en 22 días Vence el 10/09/2025 06:05:25" at bounding box center [654, 292] width 192 height 22
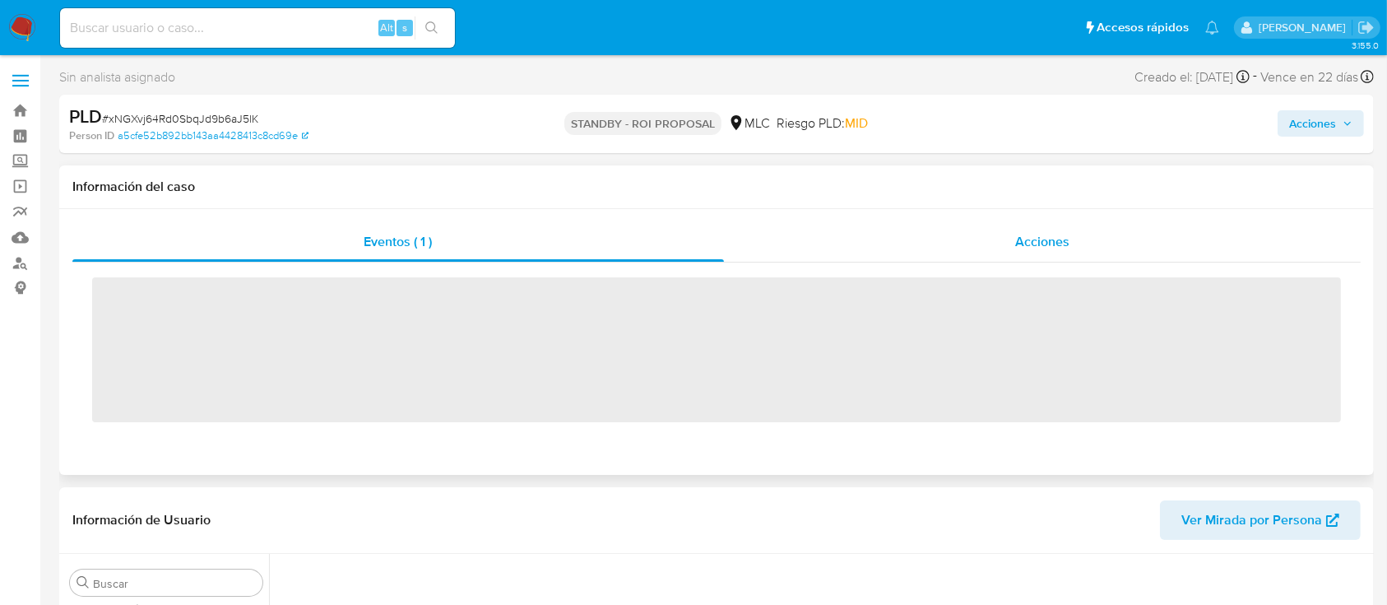
scroll to position [695, 0]
click at [1055, 241] on span "Acciones" at bounding box center [1042, 241] width 54 height 19
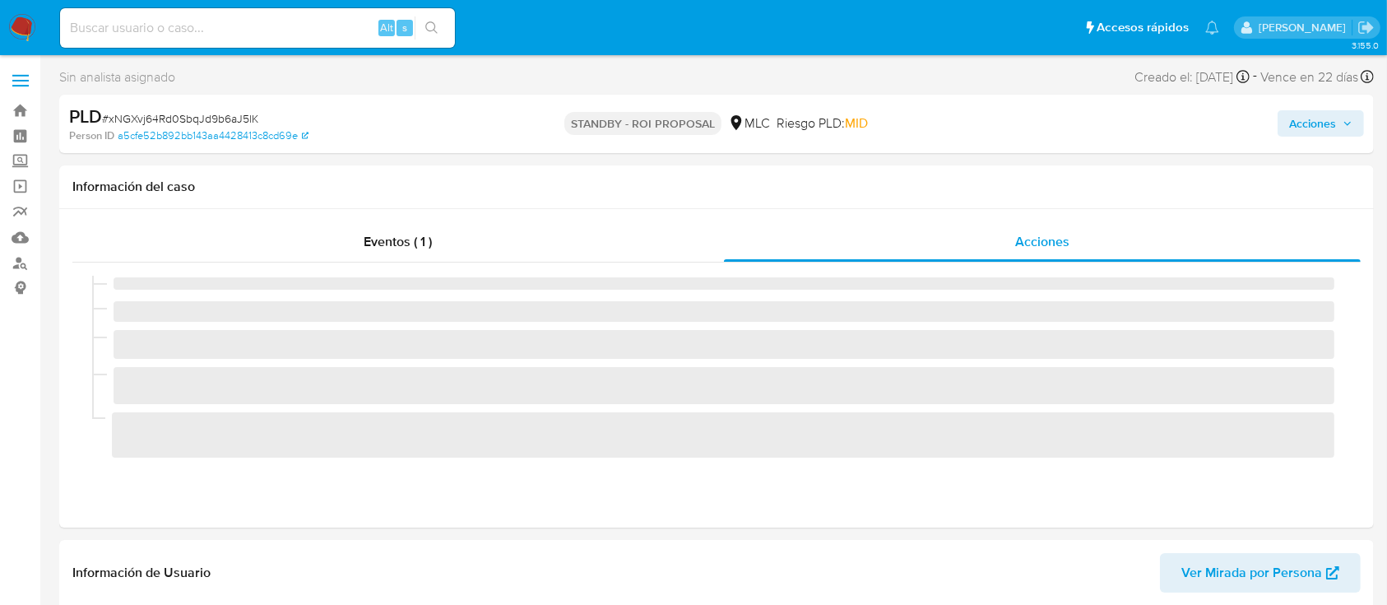
select select "10"
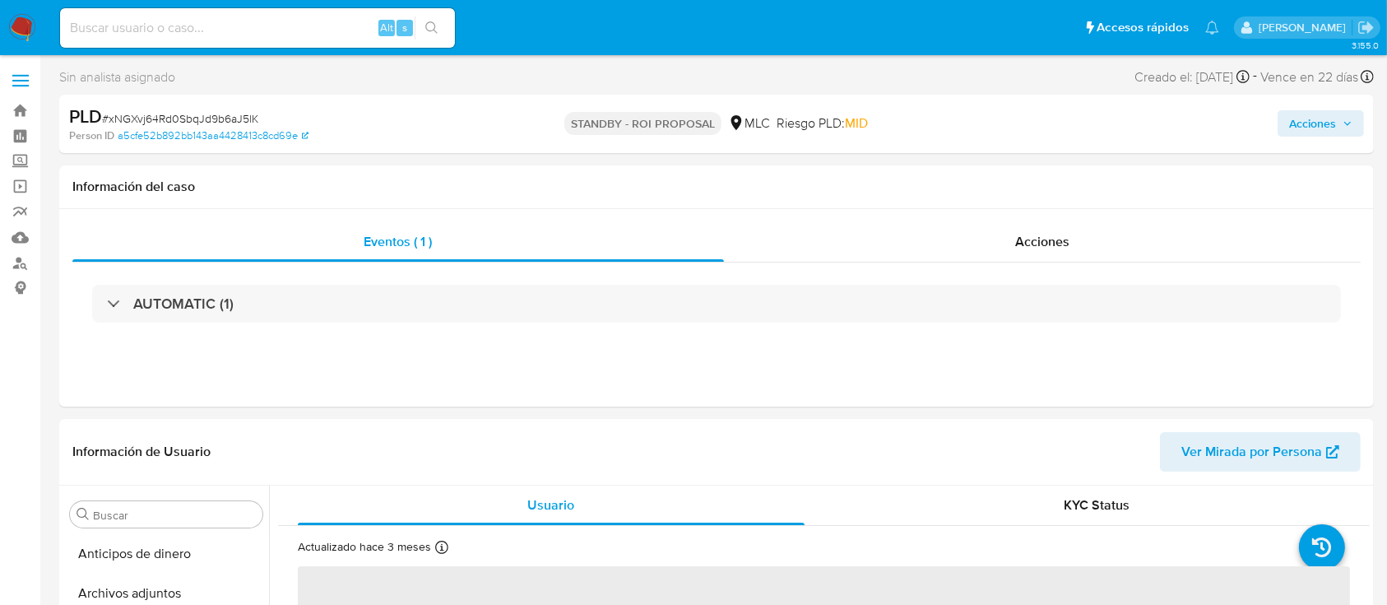
scroll to position [695, 0]
select select "10"
click at [1034, 236] on span "Acciones" at bounding box center [1042, 241] width 54 height 19
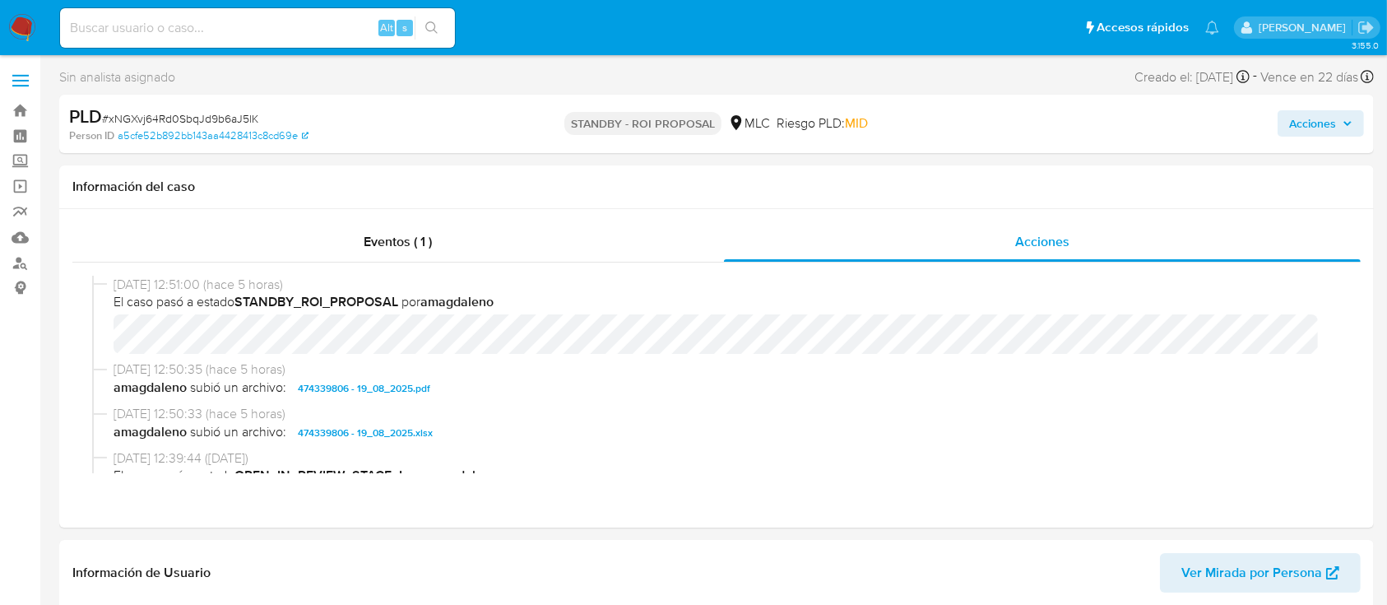
click at [216, 112] on span "# xNGXvj64Rd0SbqJd9b6aJ5lK" at bounding box center [180, 118] width 156 height 16
copy span "xNGXvj64Rd0SbqJd9b6aJ5lK"
click at [201, 121] on span "# FLjkswfY6xBdbEzHzLIho7AW" at bounding box center [179, 118] width 154 height 16
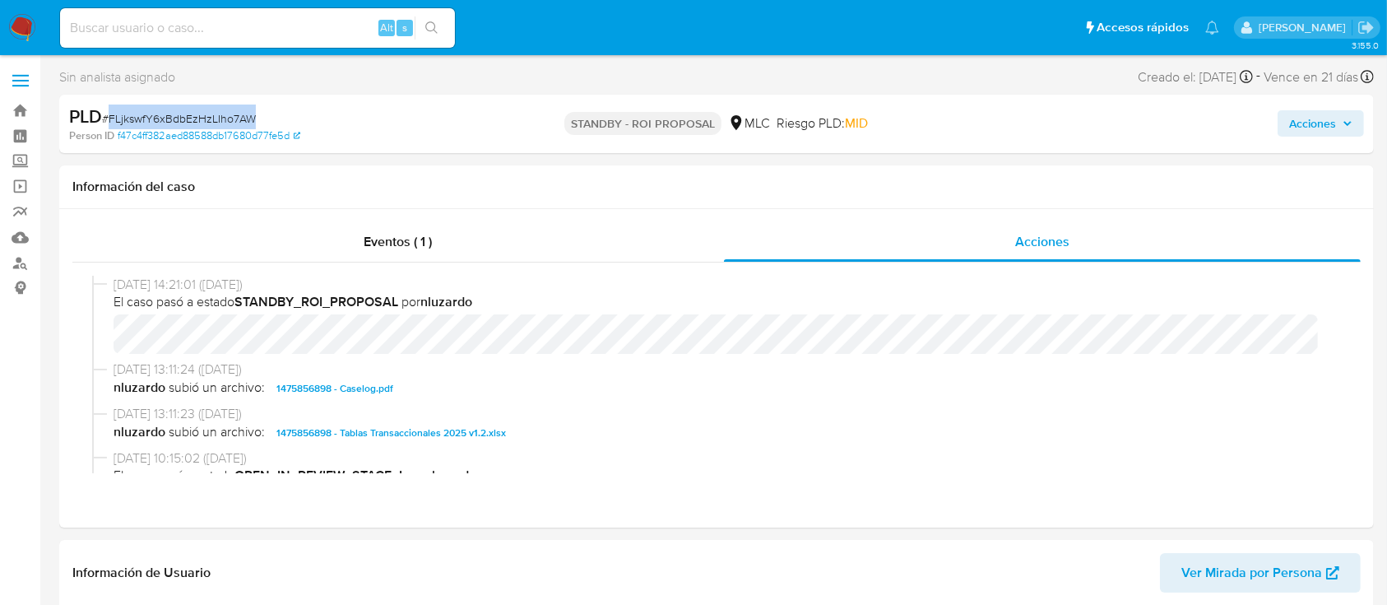
click at [201, 121] on span "# FLjkswfY6xBdbEzHzLIho7AW" at bounding box center [179, 118] width 154 height 16
copy span "FLjkswfY6xBdbEzHzLIho7AW"
